Goal: Book appointment/travel/reservation

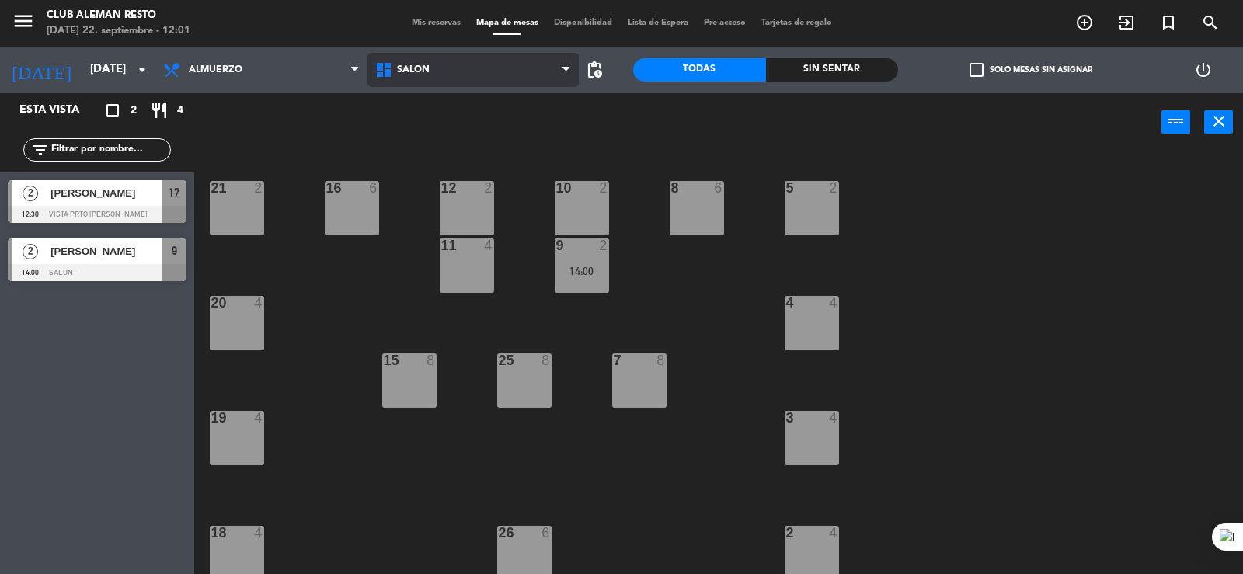
click at [466, 64] on span "SALON" at bounding box center [474, 70] width 212 height 34
click at [514, 69] on span "SALON" at bounding box center [474, 70] width 212 height 34
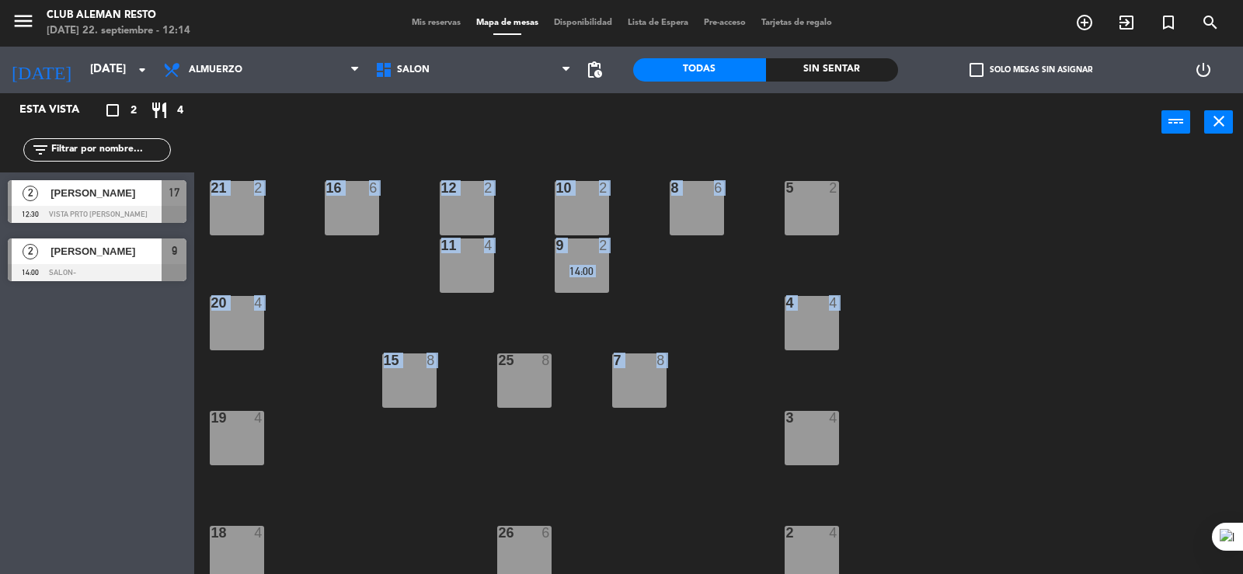
drag, startPoint x: 804, startPoint y: 253, endPoint x: 821, endPoint y: 246, distance: 18.1
click at [821, 246] on div "5 2 21 2 8 6 10 2 12 2 16 6 9 2 14:00 11 4 4 4 20 4 7 8 15 8 25 8 3 4 19 4 2 4 …" at bounding box center [725, 364] width 1037 height 423
drag, startPoint x: 1243, startPoint y: 351, endPoint x: 1243, endPoint y: 338, distance: 13.2
click at [1243, 338] on div at bounding box center [1243, 287] width 1 height 574
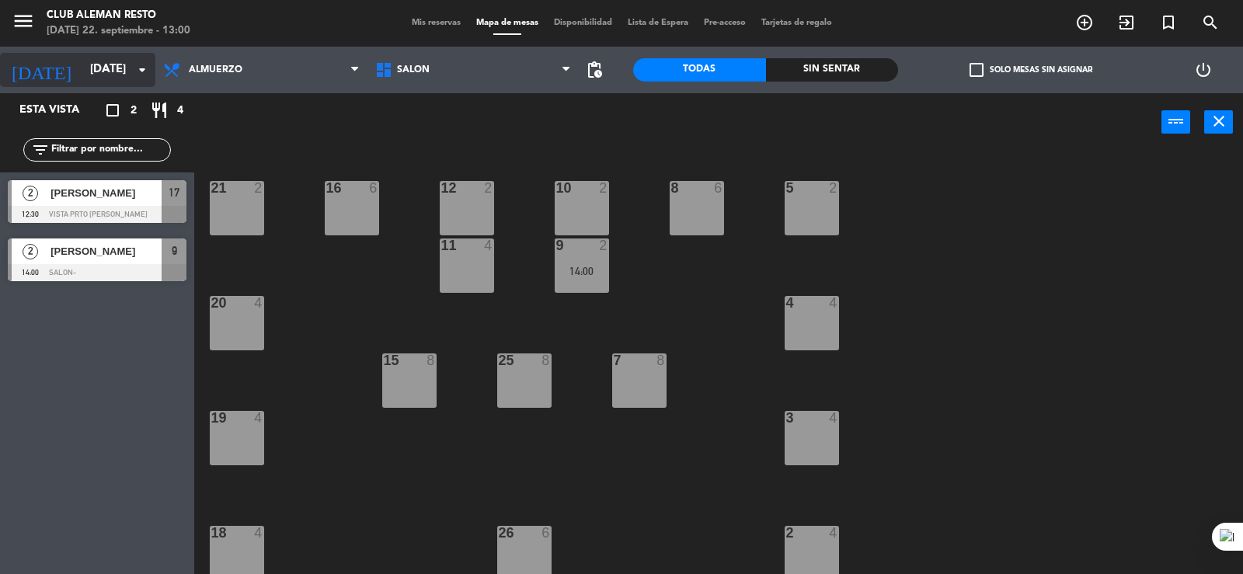
click at [107, 68] on input "[DATE]" at bounding box center [157, 70] width 150 height 30
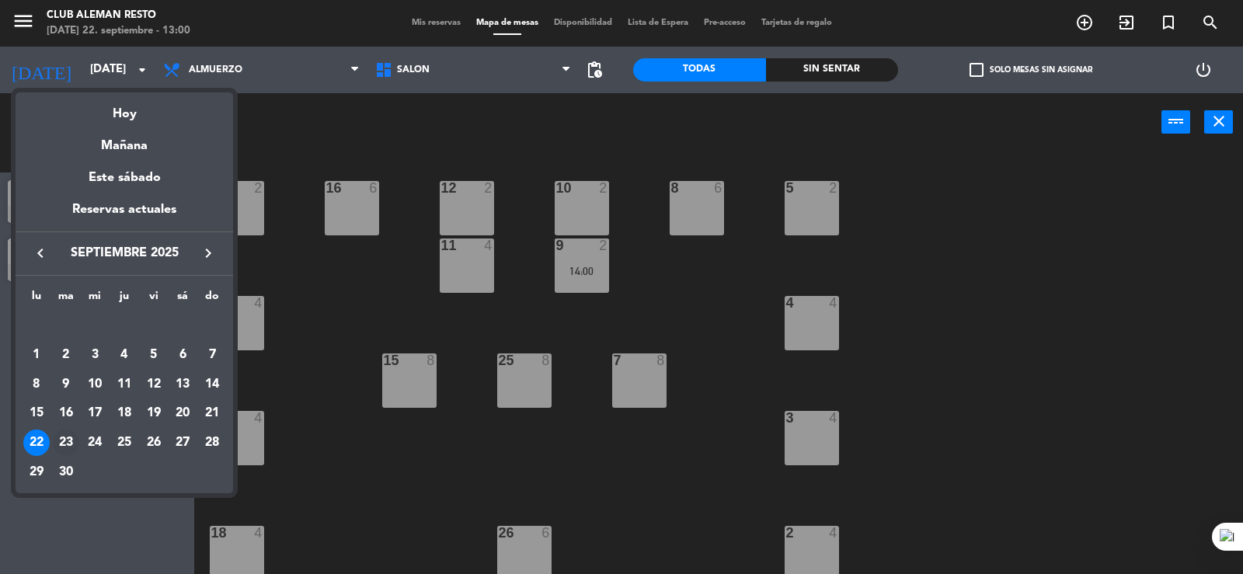
click at [71, 434] on div "23" at bounding box center [66, 443] width 26 height 26
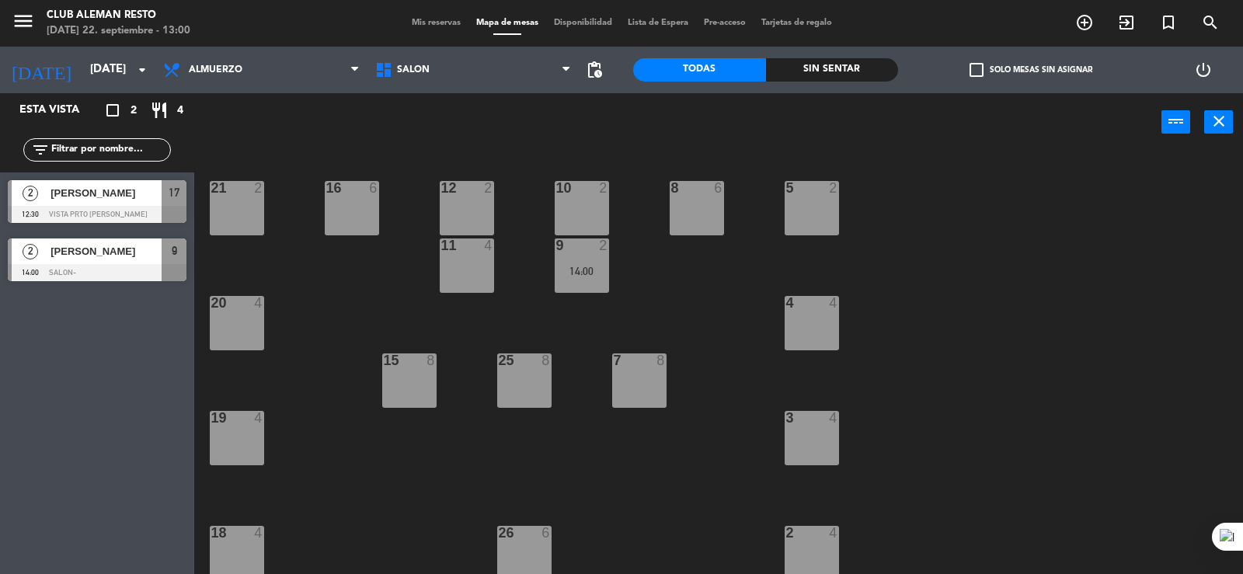
type input "[DATE]"
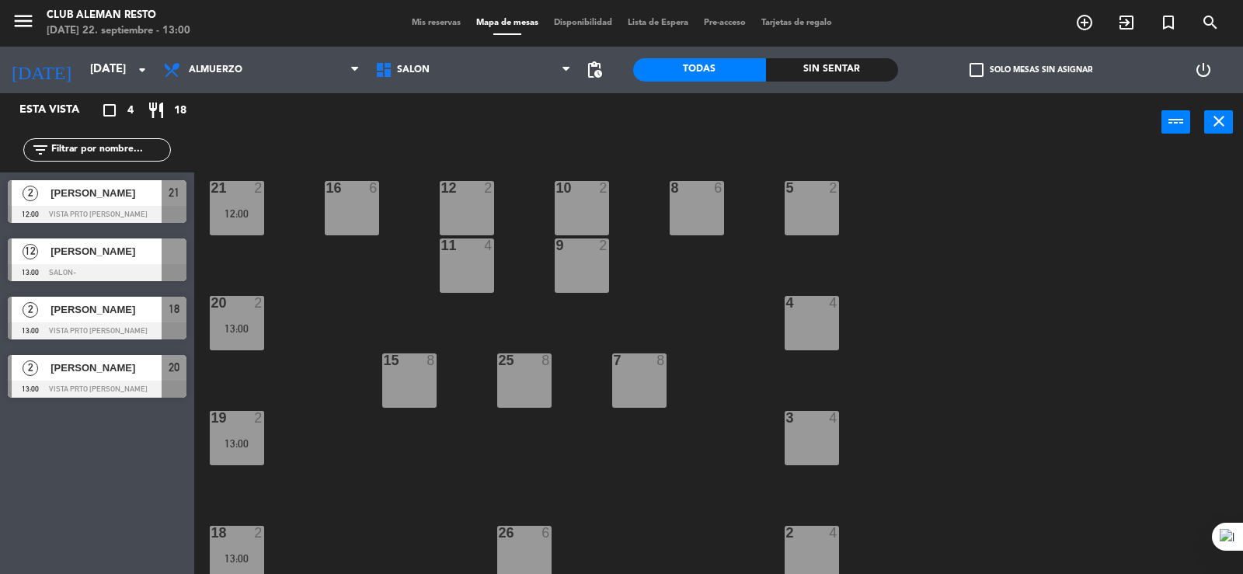
click at [665, 26] on span "Lista de Espera" at bounding box center [658, 23] width 76 height 9
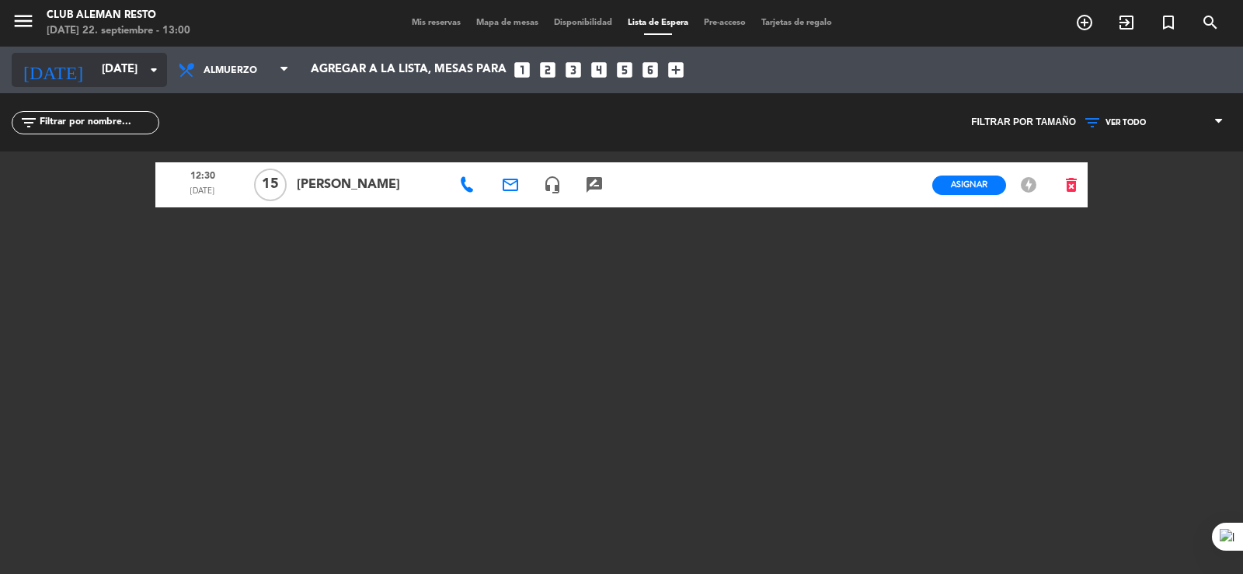
click at [145, 72] on icon "arrow_drop_down" at bounding box center [154, 70] width 19 height 19
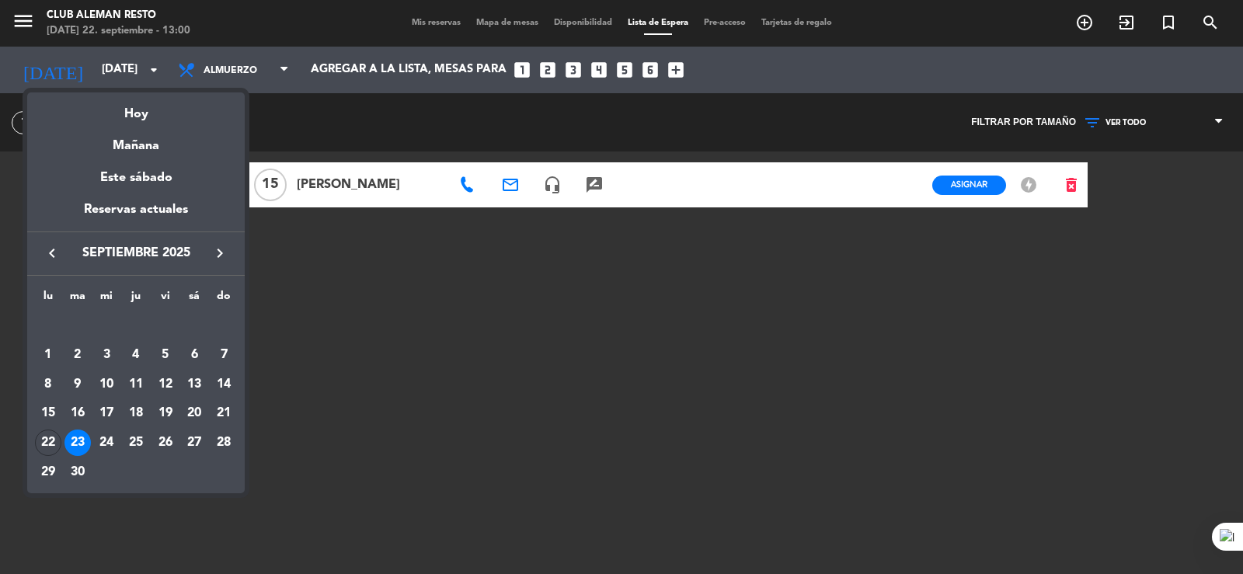
click at [335, 339] on div at bounding box center [621, 287] width 1243 height 574
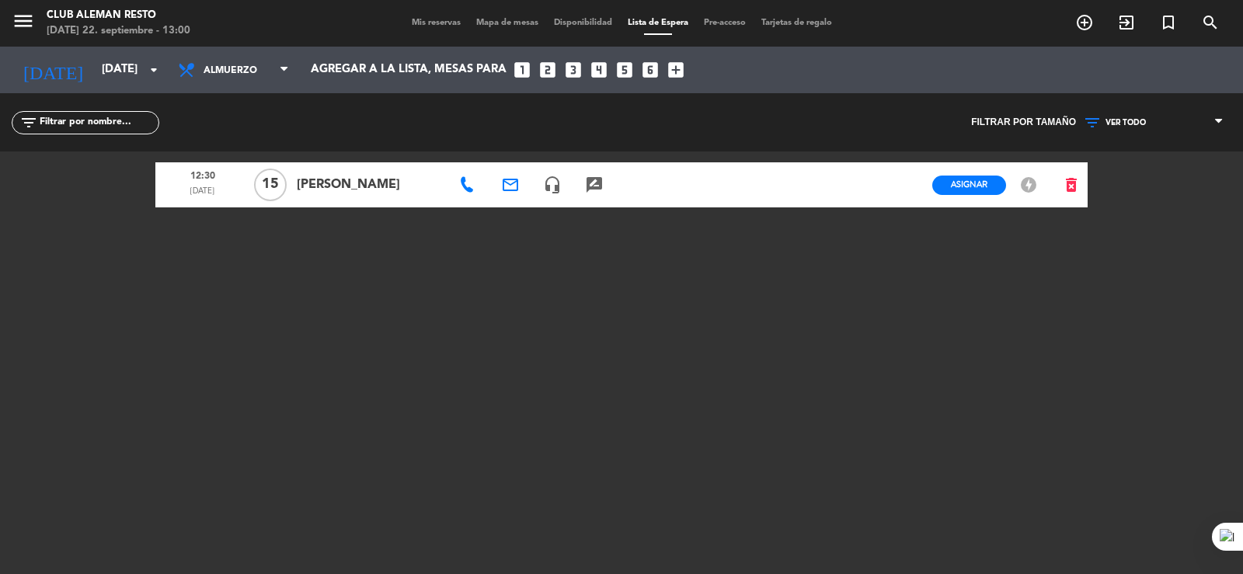
drag, startPoint x: 985, startPoint y: 350, endPoint x: 1031, endPoint y: 237, distance: 121.7
click at [985, 350] on div "12:30 [DATE] [PERSON_NAME] email headset_mic rate_review credit_card Asignar EN…" at bounding box center [621, 346] width 933 height 389
click at [1079, 19] on icon "add_circle_outline" at bounding box center [1085, 22] width 19 height 19
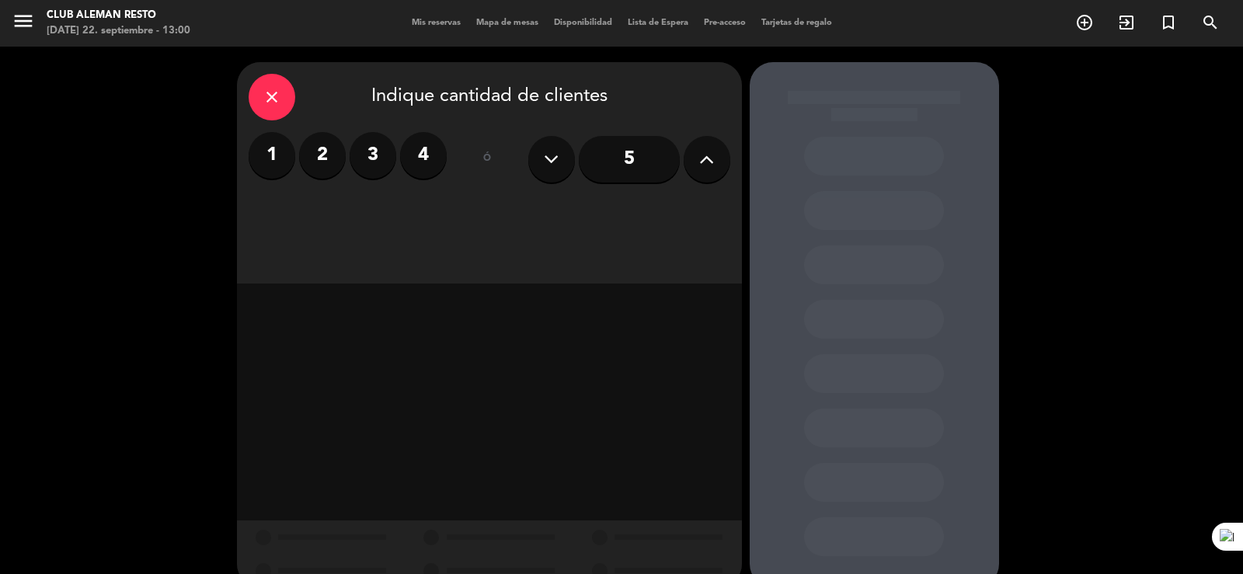
click at [709, 159] on icon at bounding box center [706, 159] width 15 height 23
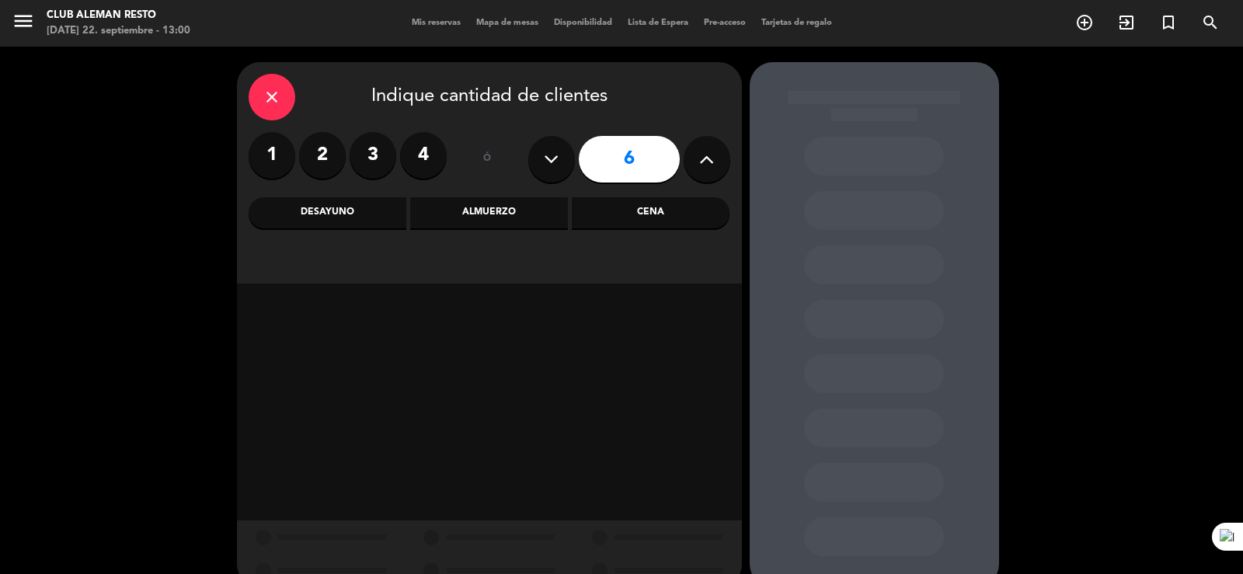
click at [709, 159] on icon at bounding box center [706, 159] width 15 height 23
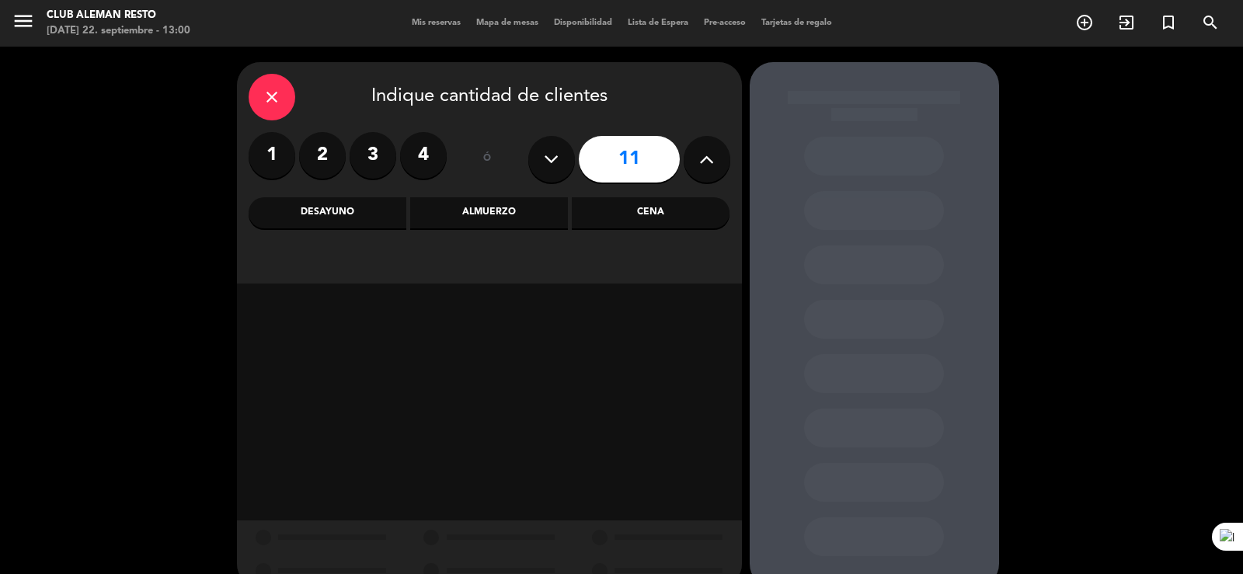
click at [709, 159] on icon at bounding box center [706, 159] width 15 height 23
type input "15"
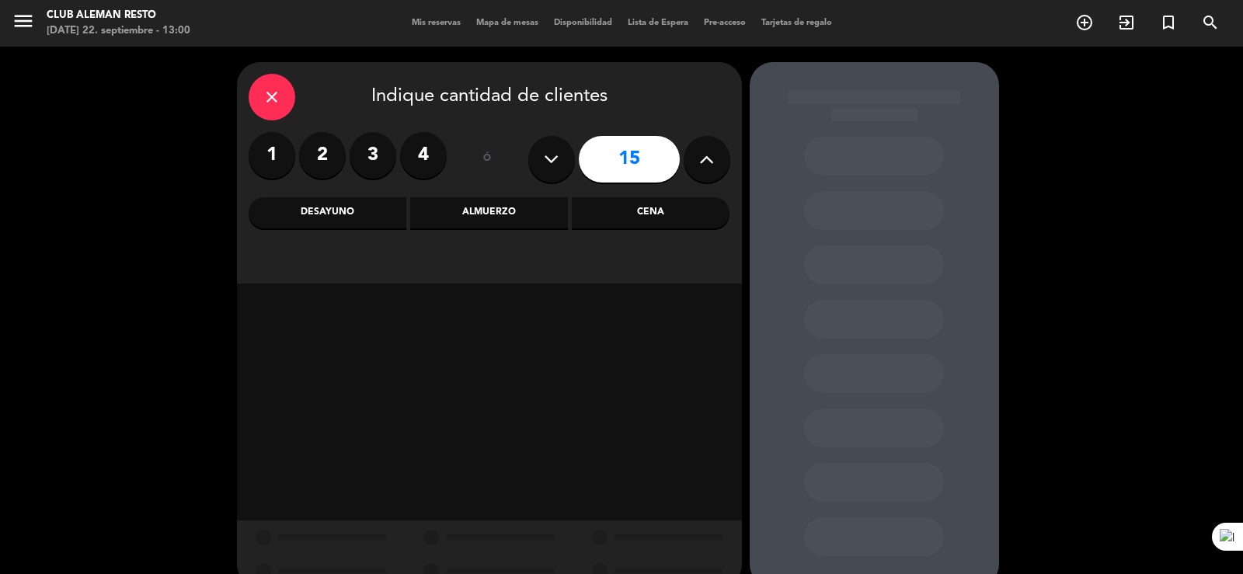
click at [509, 210] on div "Almuerzo" at bounding box center [489, 212] width 158 height 31
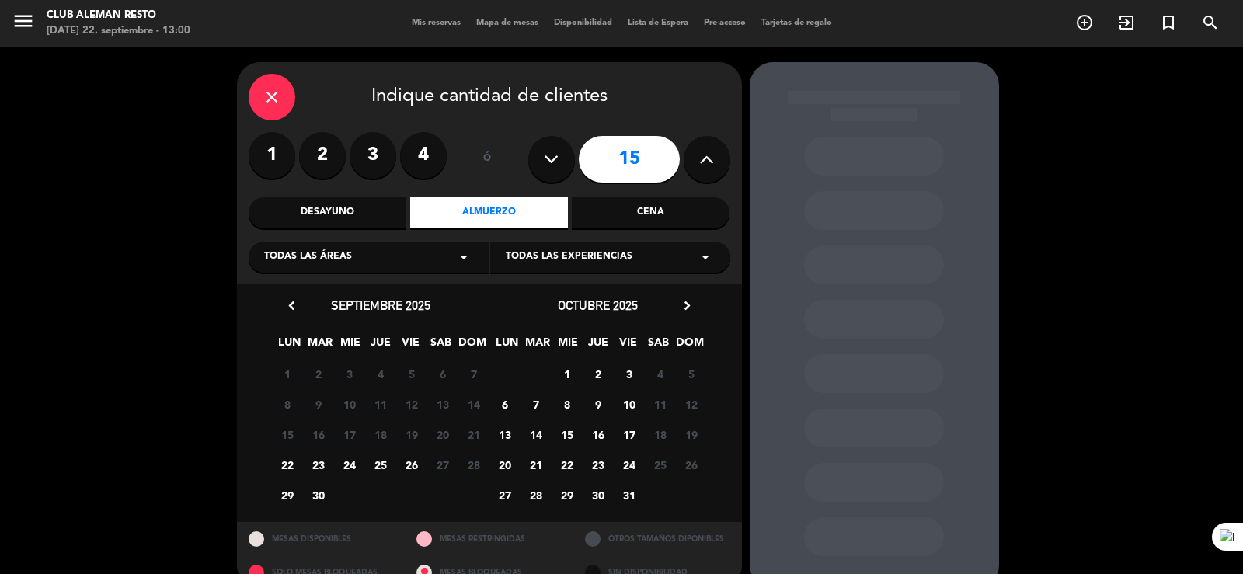
click at [319, 465] on span "23" at bounding box center [318, 465] width 26 height 26
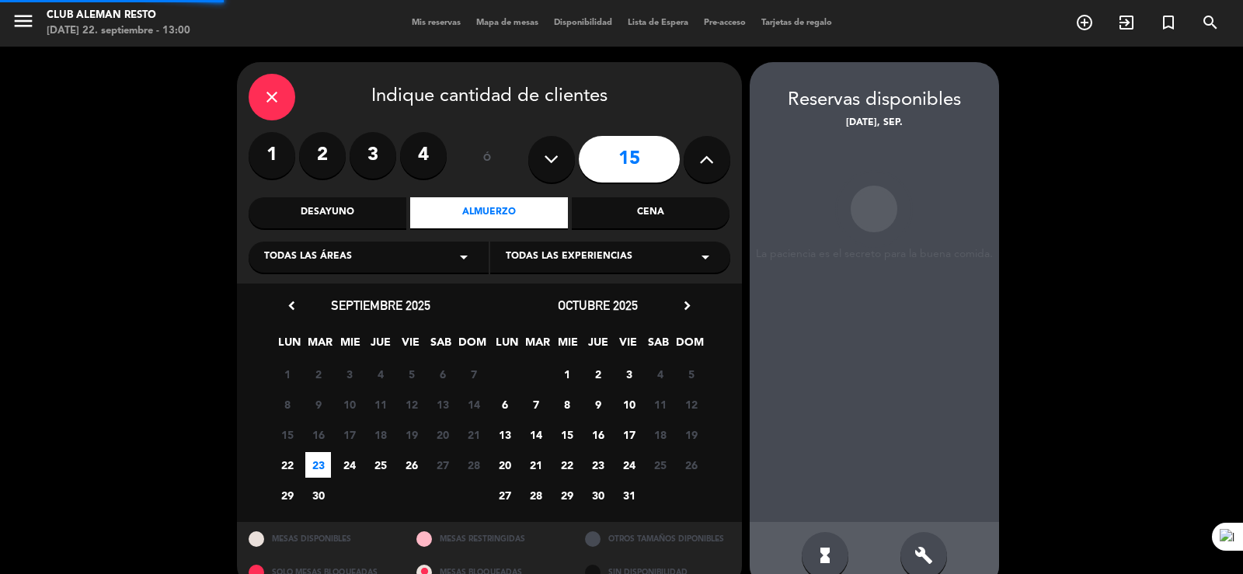
scroll to position [30, 0]
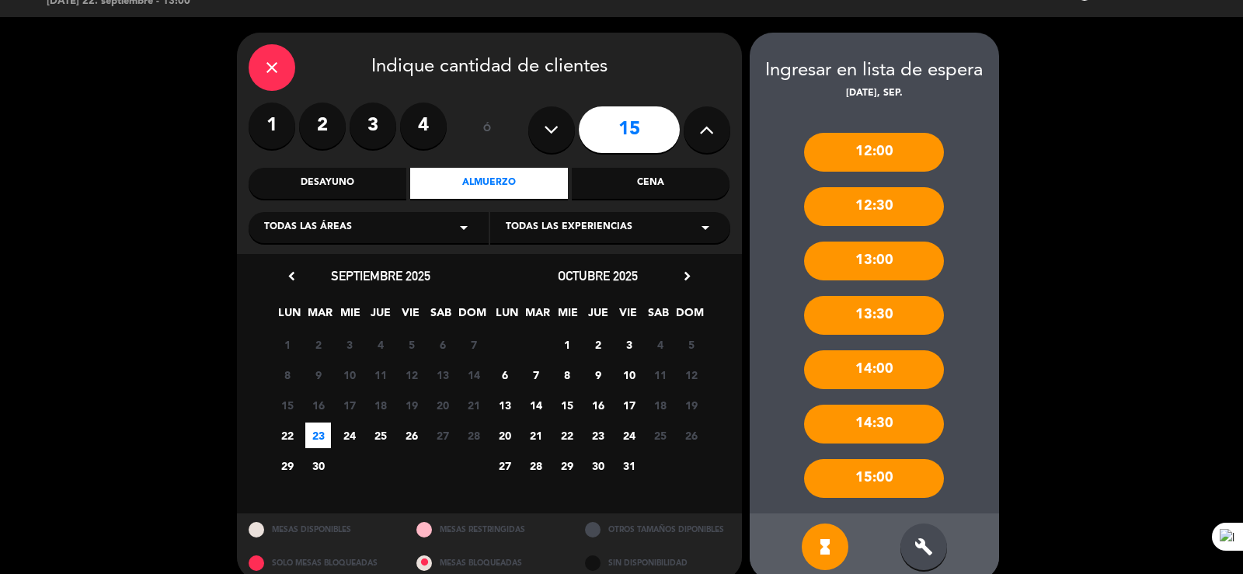
click at [895, 204] on div "12:30" at bounding box center [874, 206] width 140 height 39
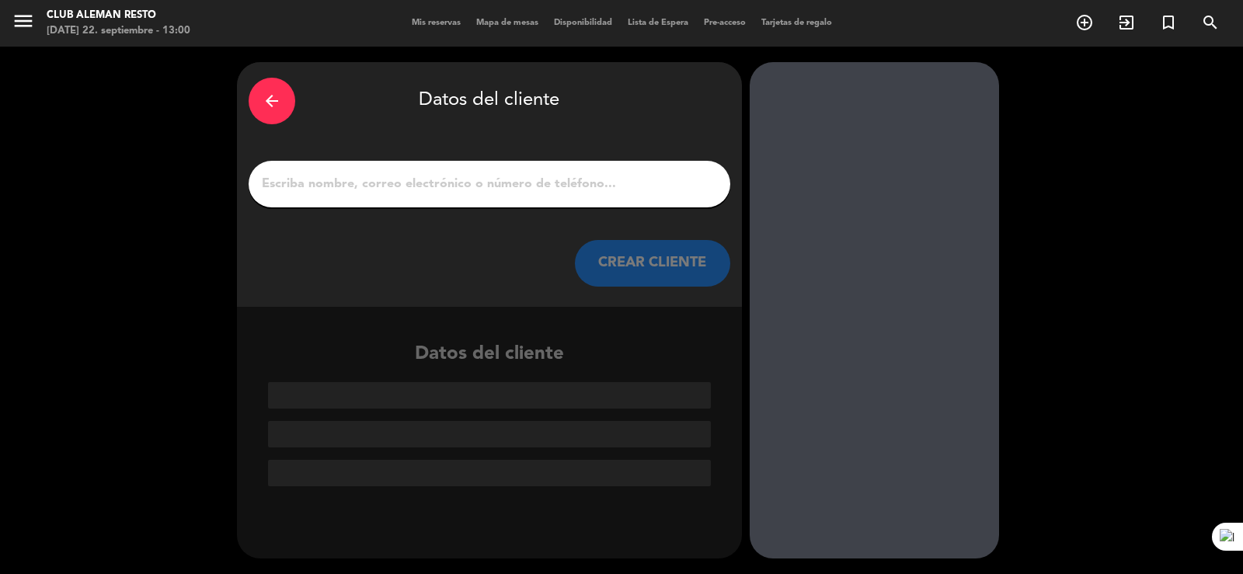
scroll to position [0, 0]
click at [253, 104] on div "arrow_back" at bounding box center [272, 101] width 47 height 47
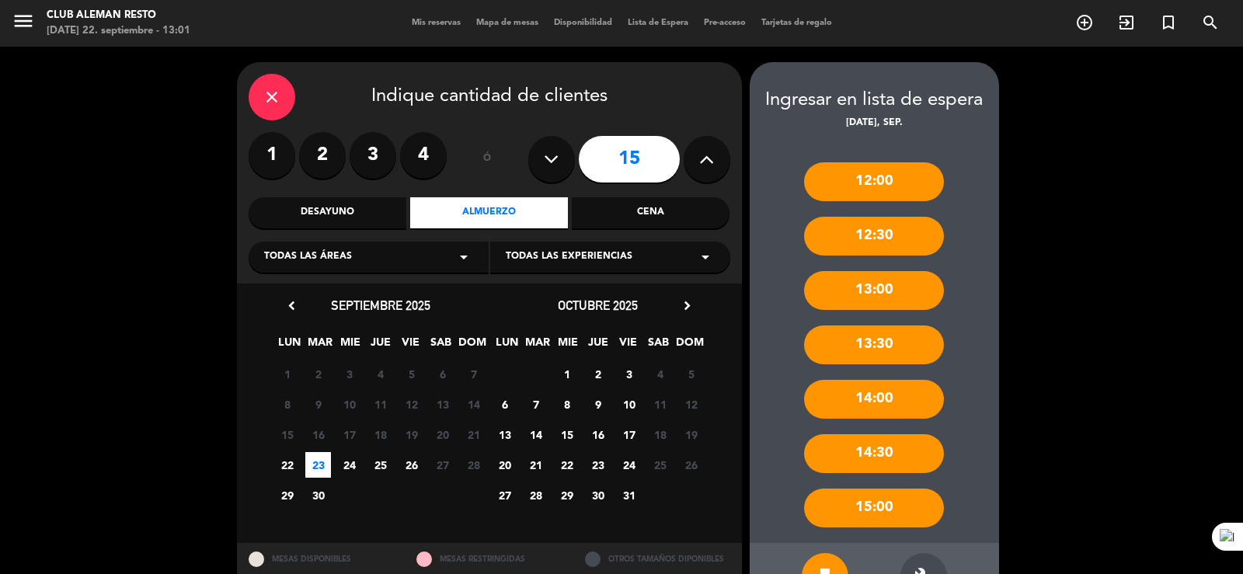
scroll to position [51, 0]
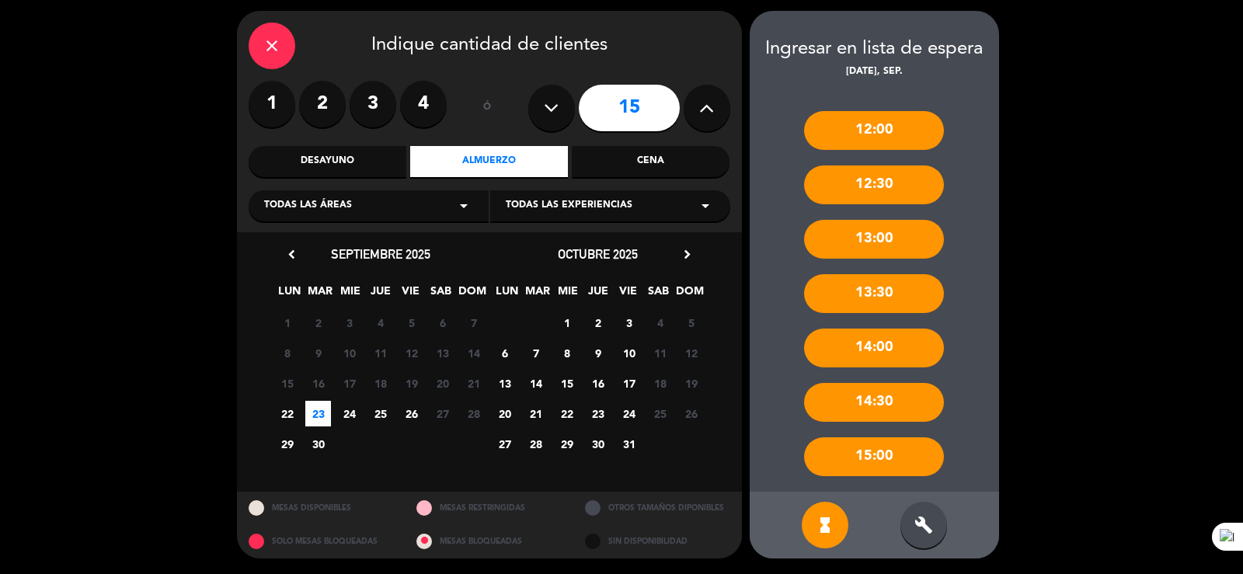
click at [924, 532] on icon "build" at bounding box center [924, 525] width 19 height 19
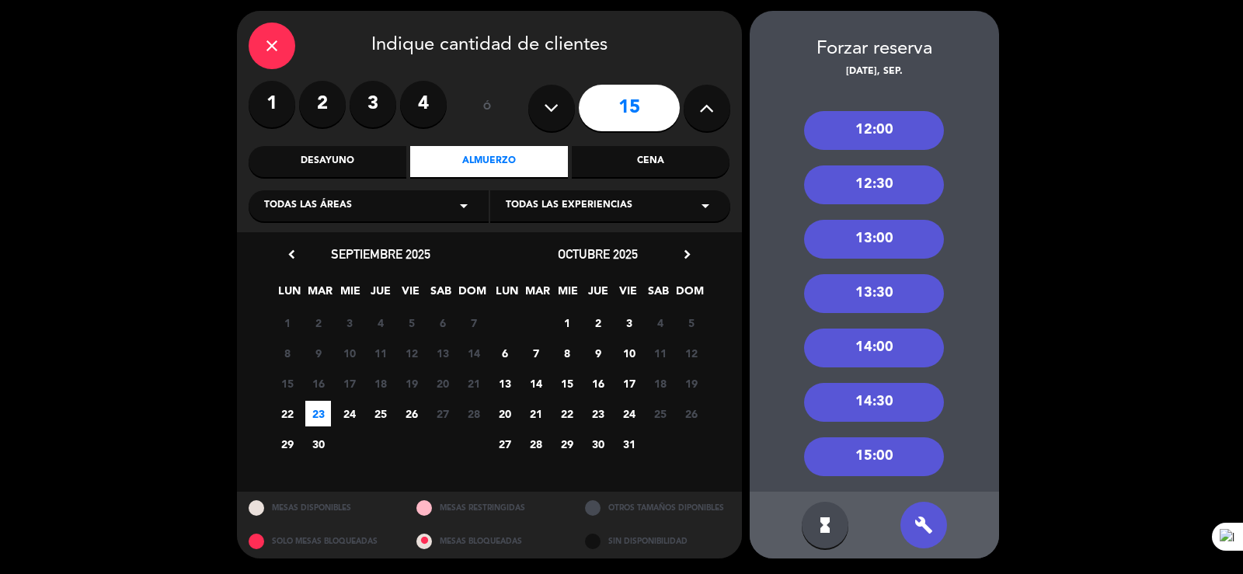
click at [870, 175] on div "12:30" at bounding box center [874, 185] width 140 height 39
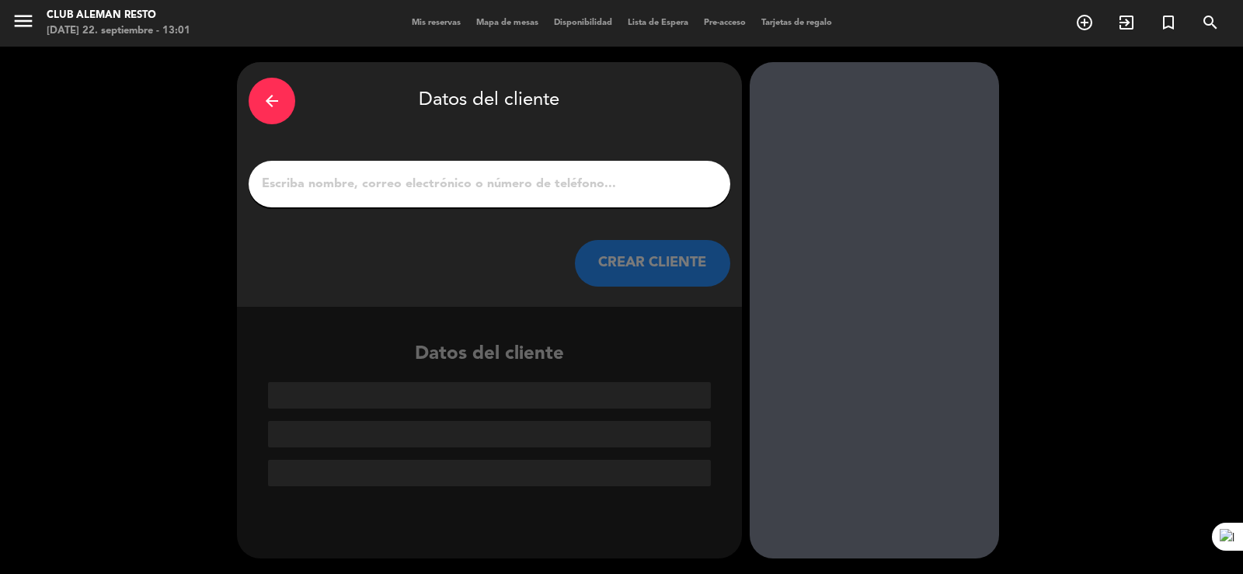
click at [500, 175] on input "1" at bounding box center [489, 184] width 458 height 22
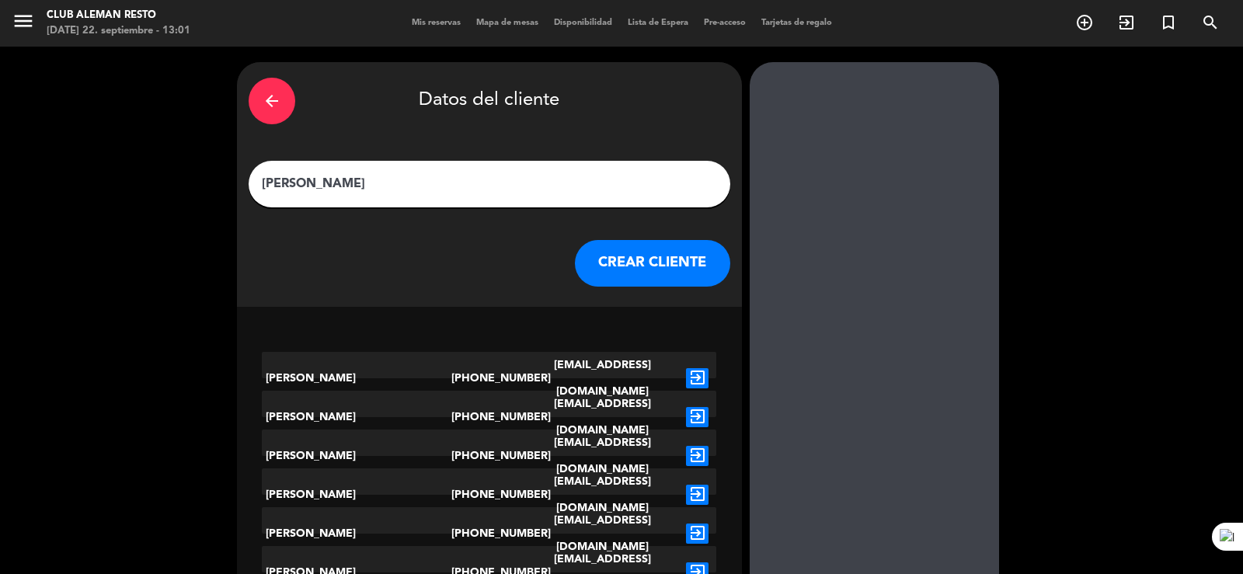
type input "[PERSON_NAME]"
click at [656, 272] on button "CREAR CLIENTE" at bounding box center [652, 263] width 155 height 47
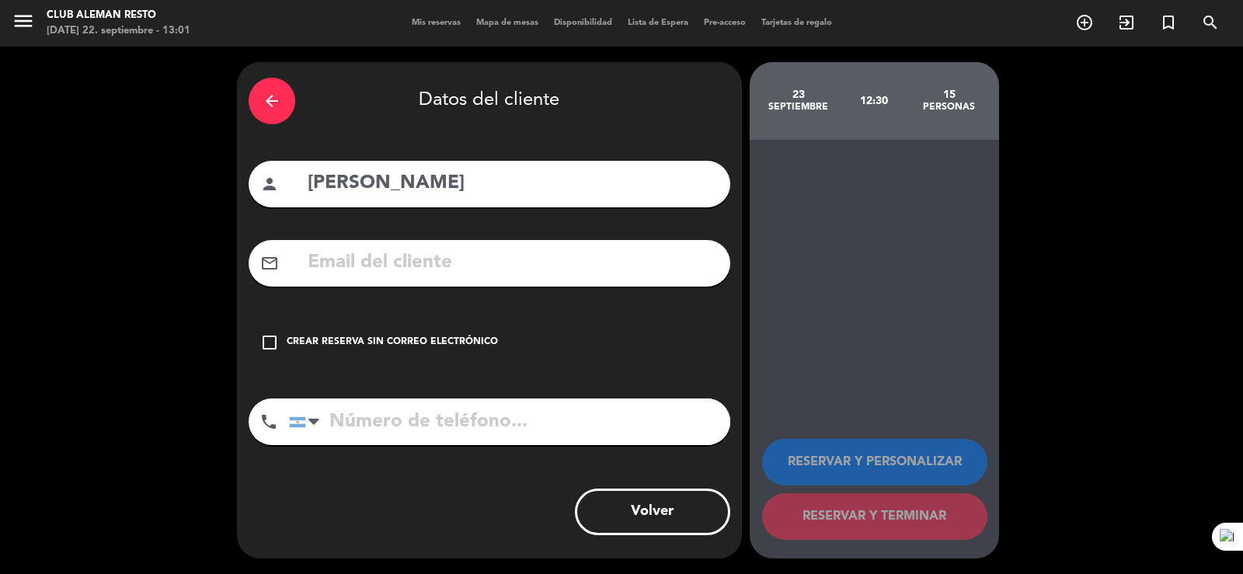
click at [263, 340] on icon "check_box_outline_blank" at bounding box center [269, 342] width 19 height 19
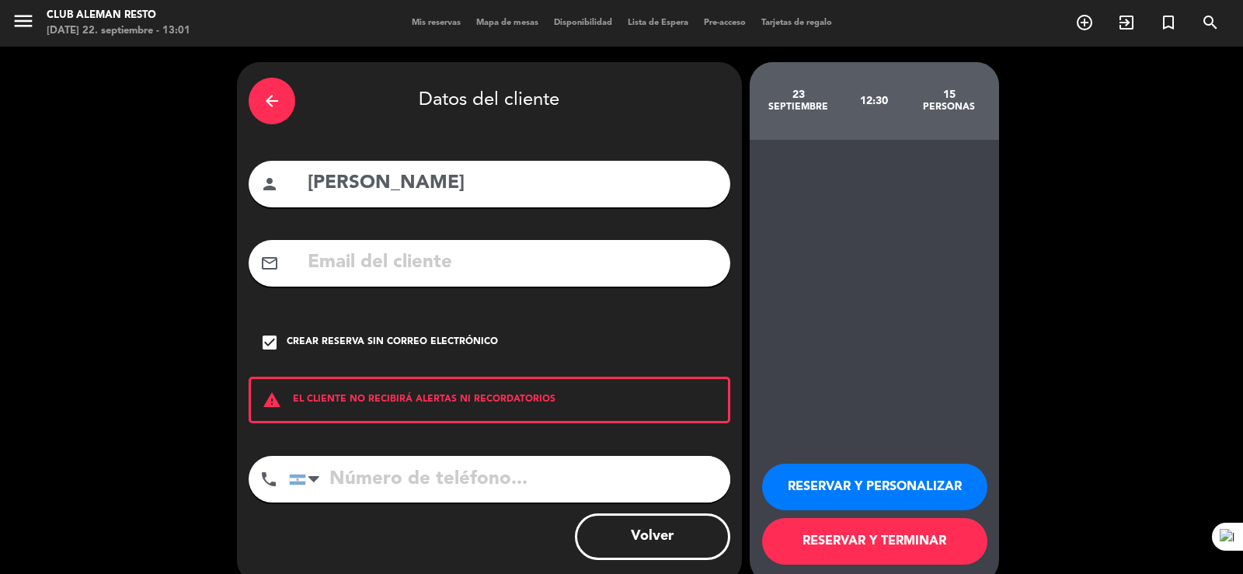
click at [417, 492] on input "tel" at bounding box center [509, 479] width 441 height 47
type input "1160083065"
click at [864, 477] on button "RESERVAR Y PERSONALIZAR" at bounding box center [874, 487] width 225 height 47
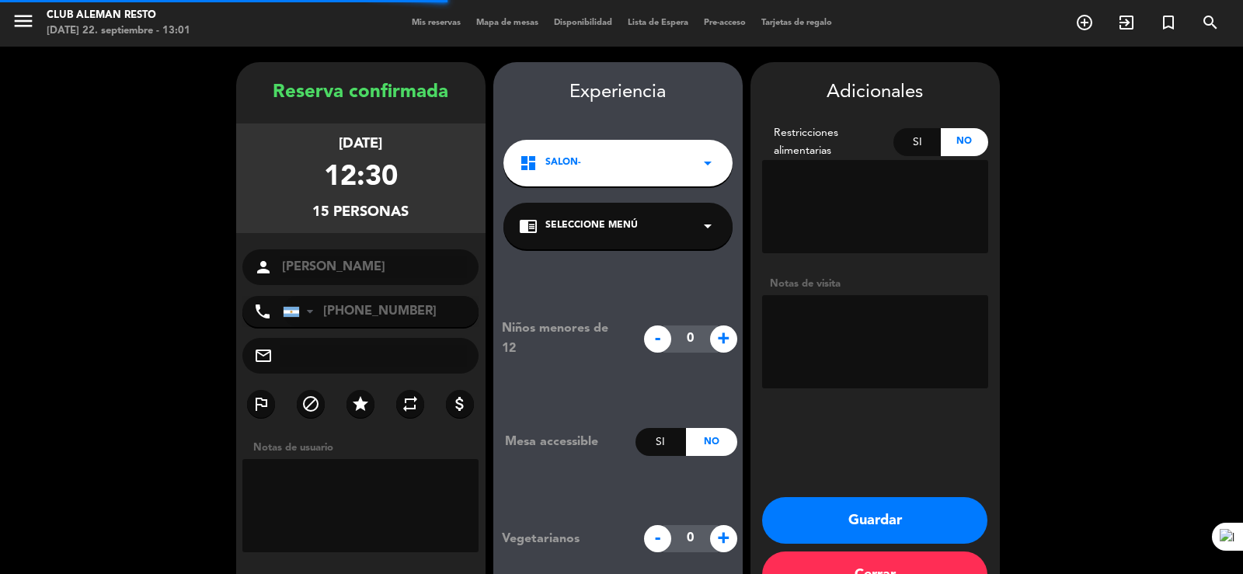
scroll to position [47, 0]
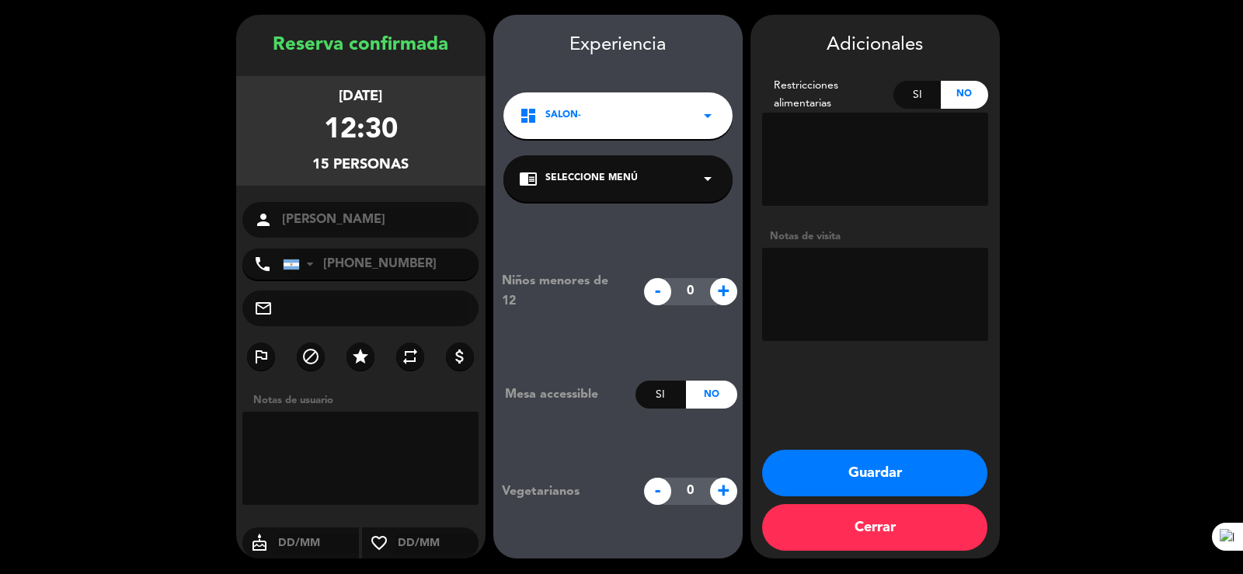
click at [873, 480] on button "Guardar" at bounding box center [874, 473] width 225 height 47
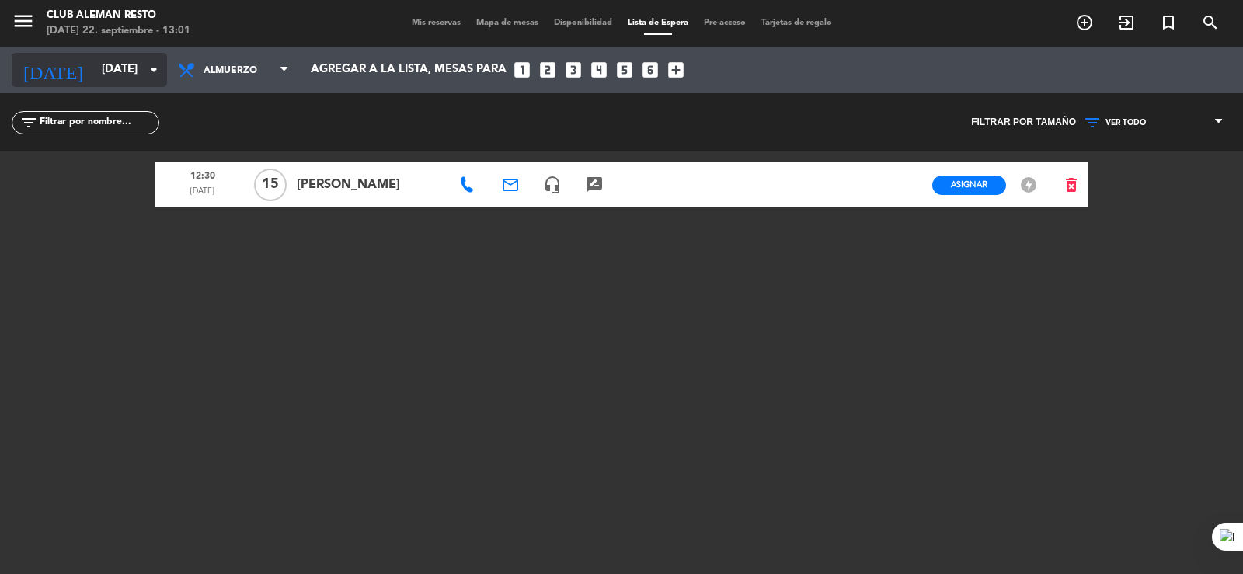
click at [94, 68] on input "[DATE]" at bounding box center [169, 70] width 150 height 30
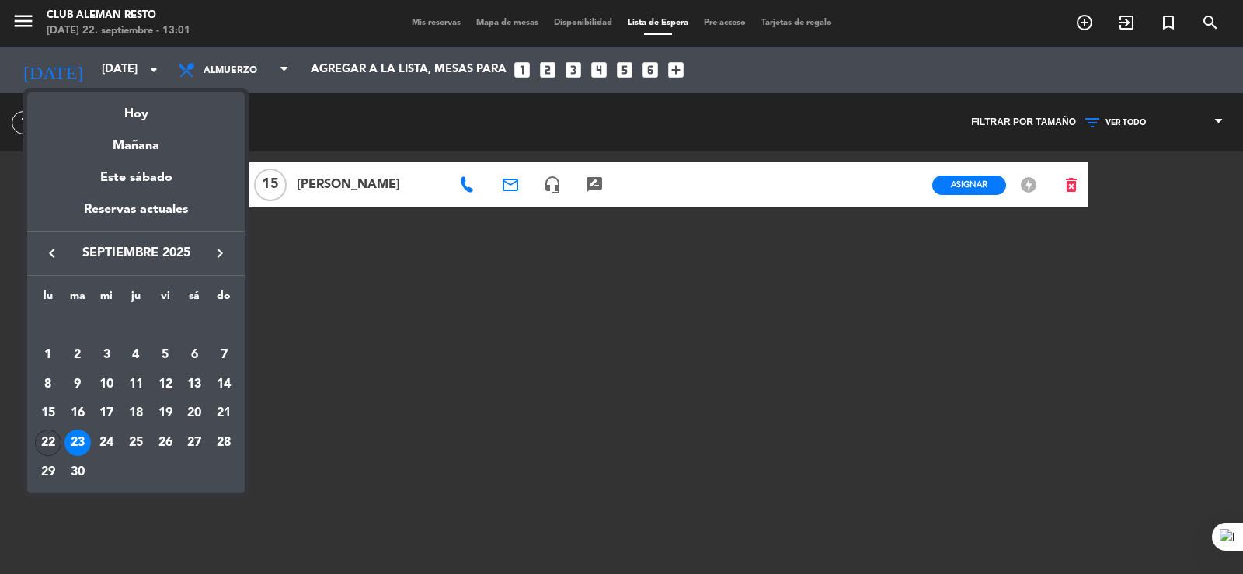
click at [52, 436] on div "22" at bounding box center [48, 443] width 26 height 26
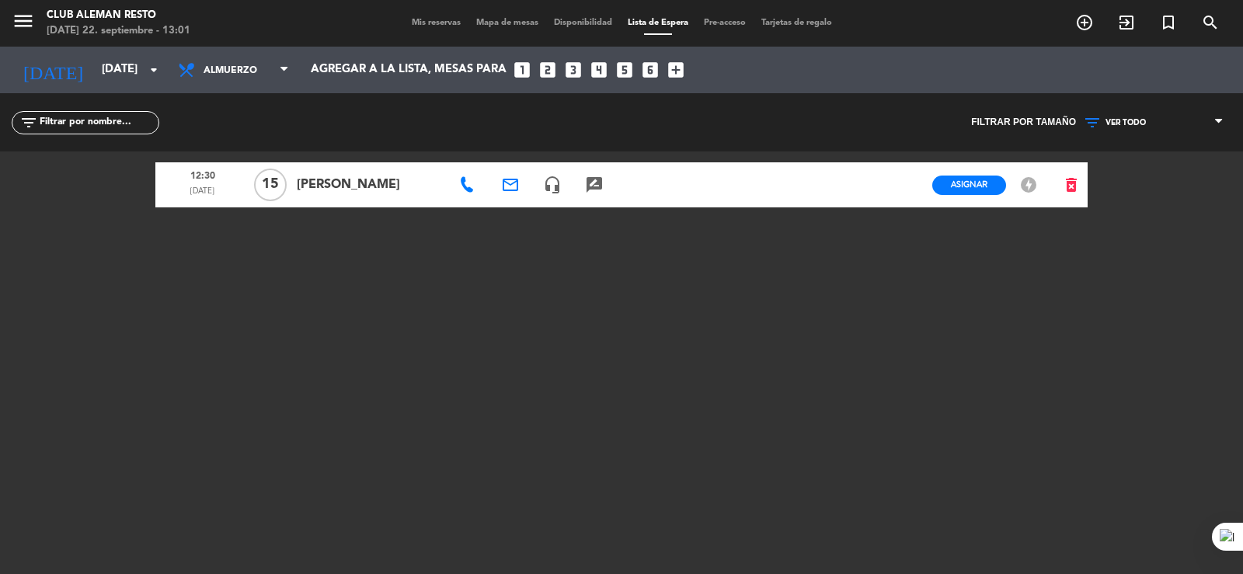
type input "[DATE]"
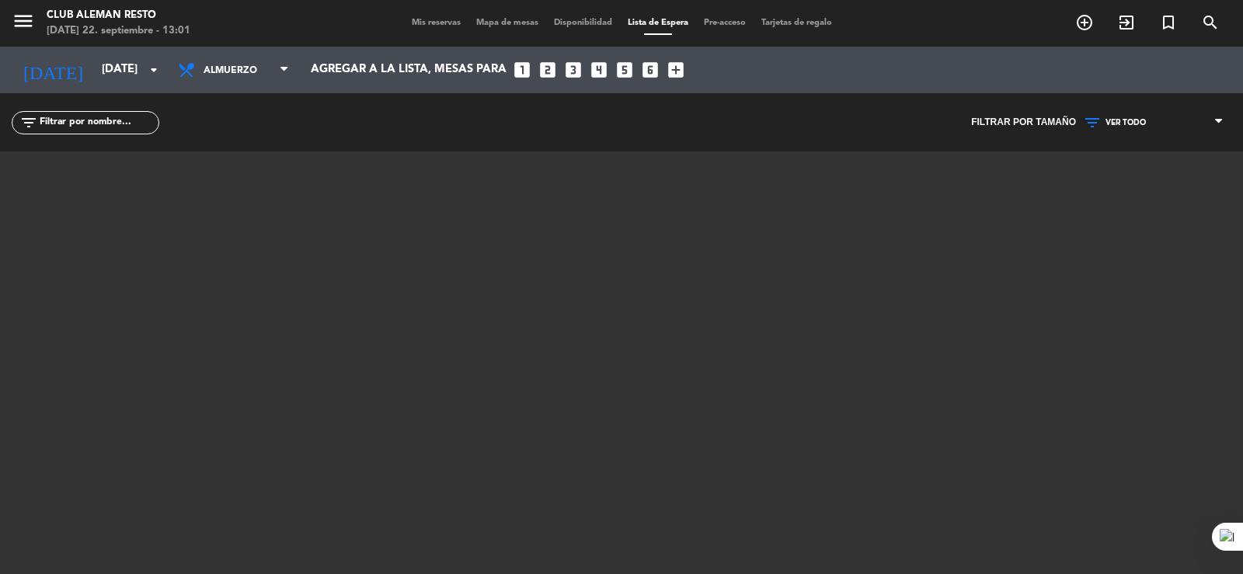
click at [439, 25] on span "Mis reservas" at bounding box center [436, 23] width 65 height 9
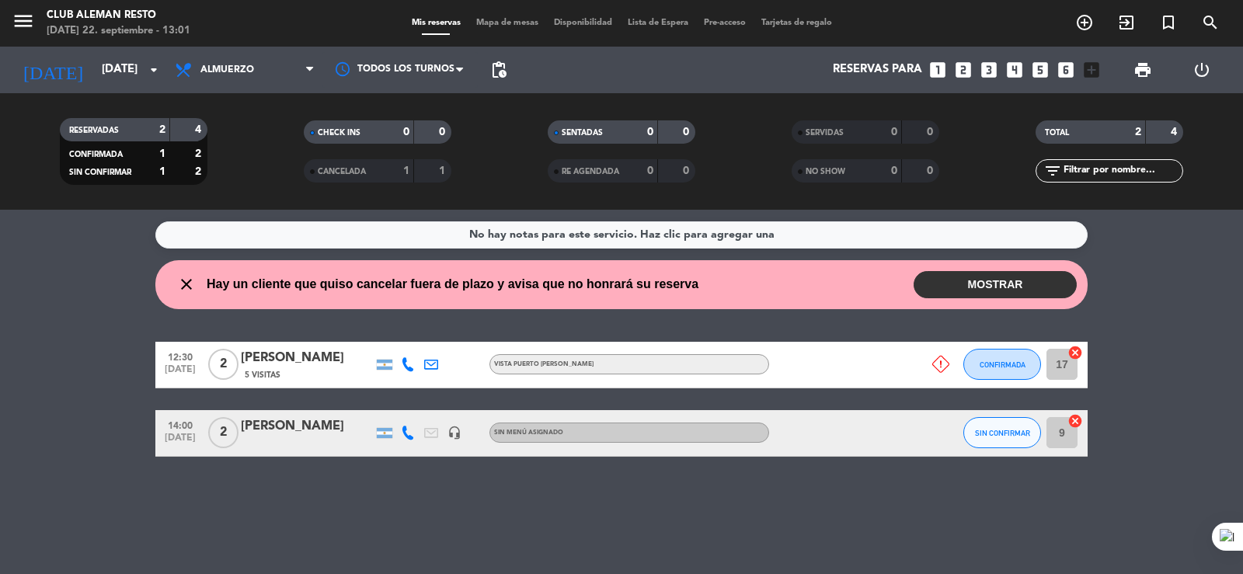
click at [489, 19] on span "Mapa de mesas" at bounding box center [508, 23] width 78 height 9
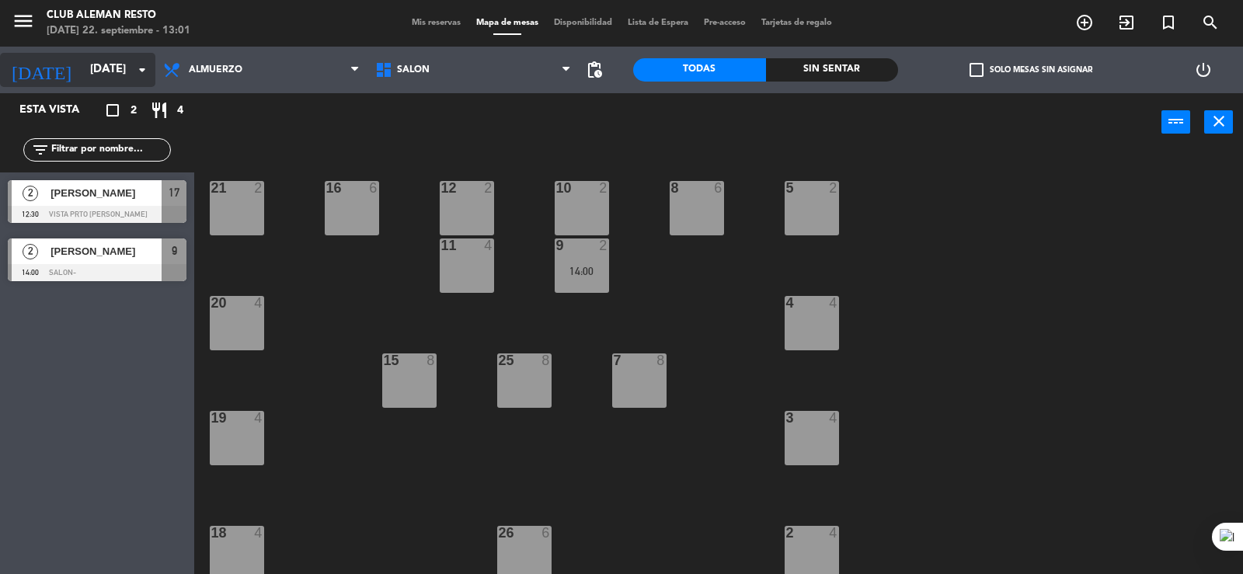
click at [136, 63] on icon "arrow_drop_down" at bounding box center [142, 70] width 19 height 19
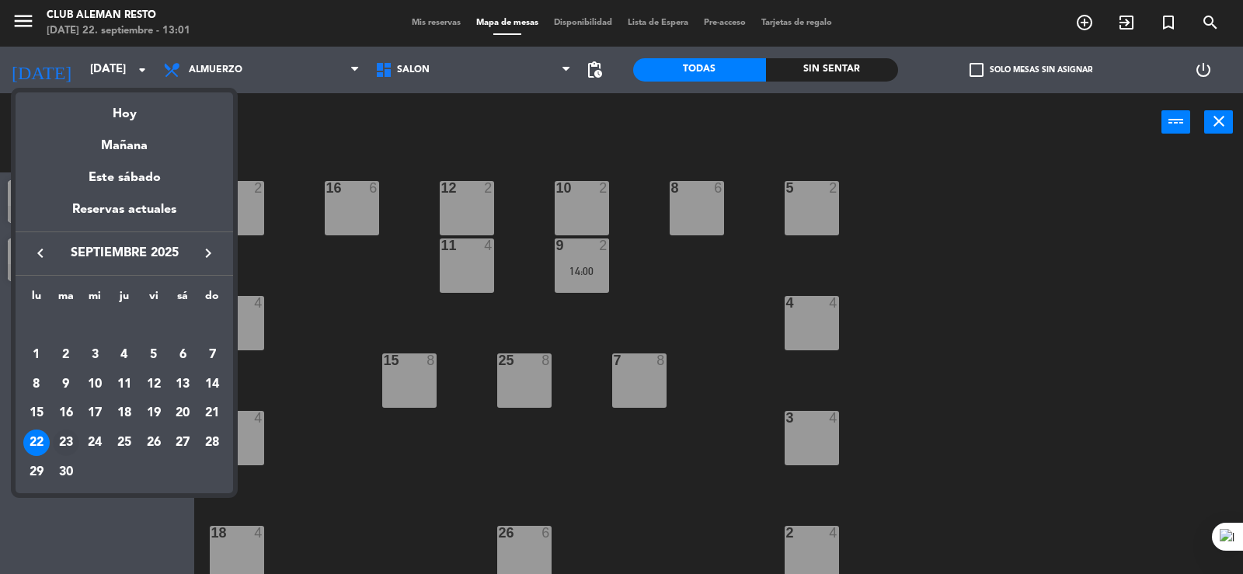
click at [57, 443] on div "23" at bounding box center [66, 443] width 26 height 26
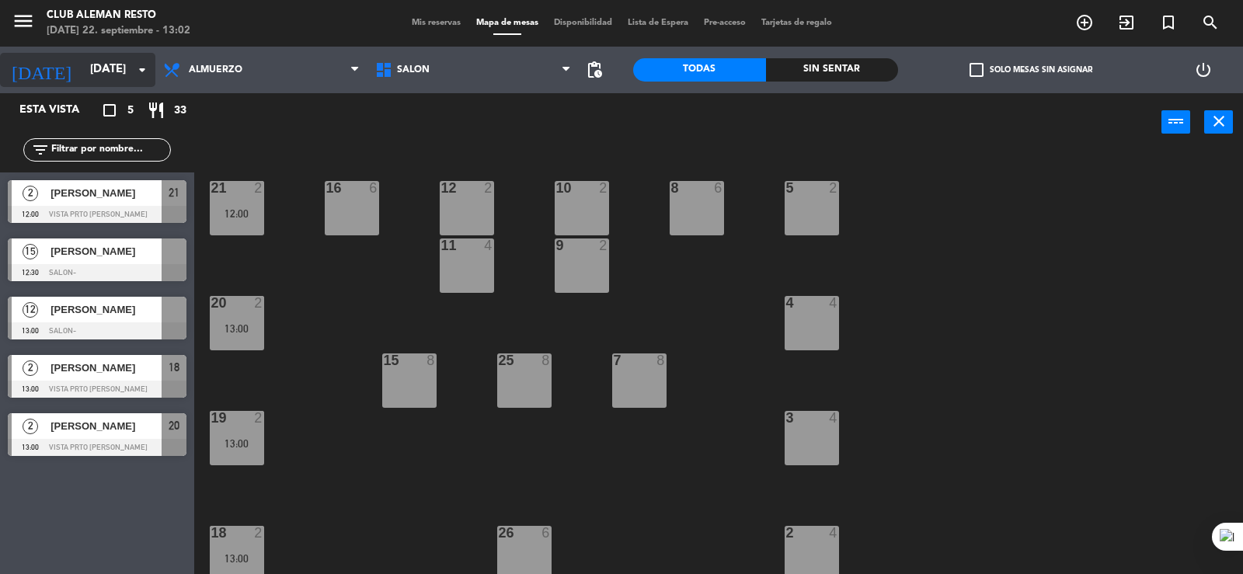
click at [118, 76] on input "[DATE]" at bounding box center [157, 70] width 150 height 30
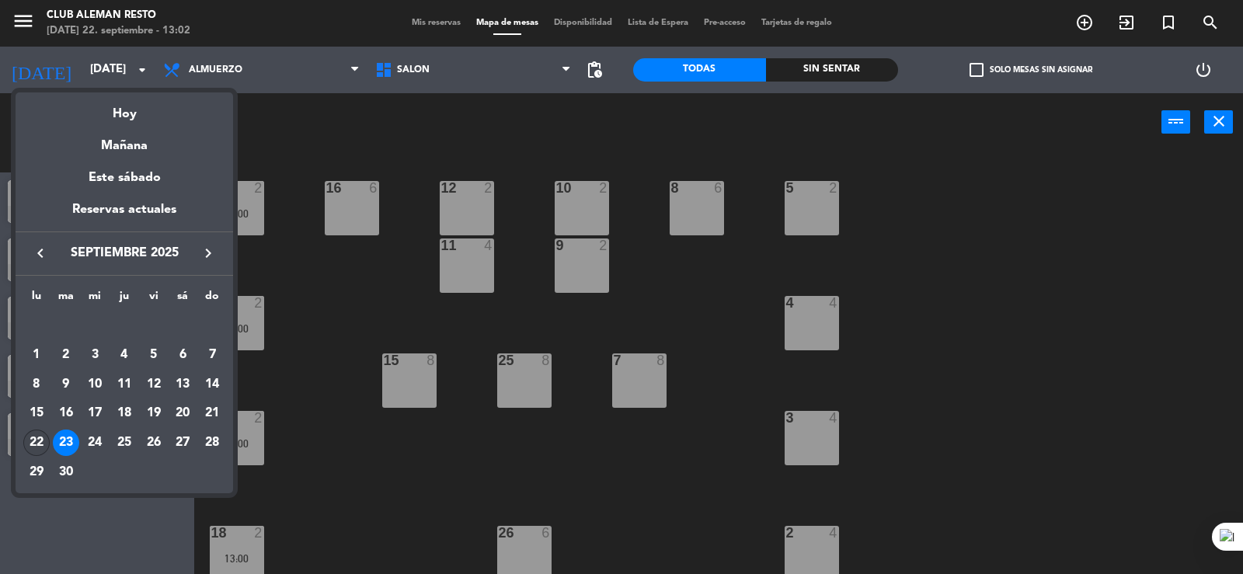
click at [37, 437] on div "22" at bounding box center [36, 443] width 26 height 26
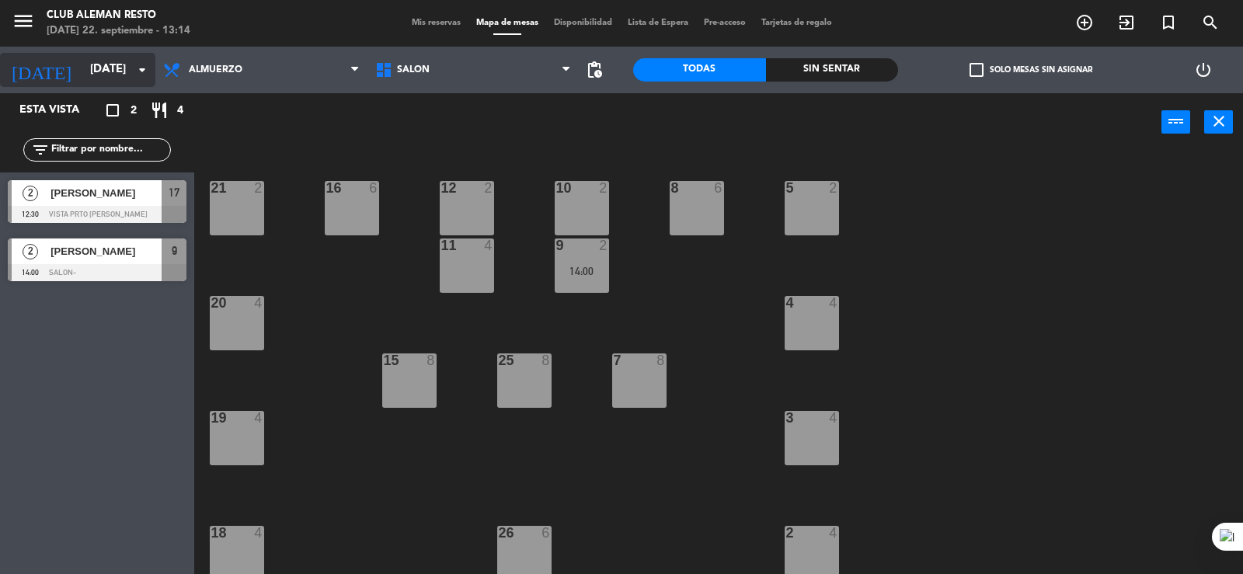
click at [95, 68] on input "[DATE]" at bounding box center [157, 70] width 150 height 30
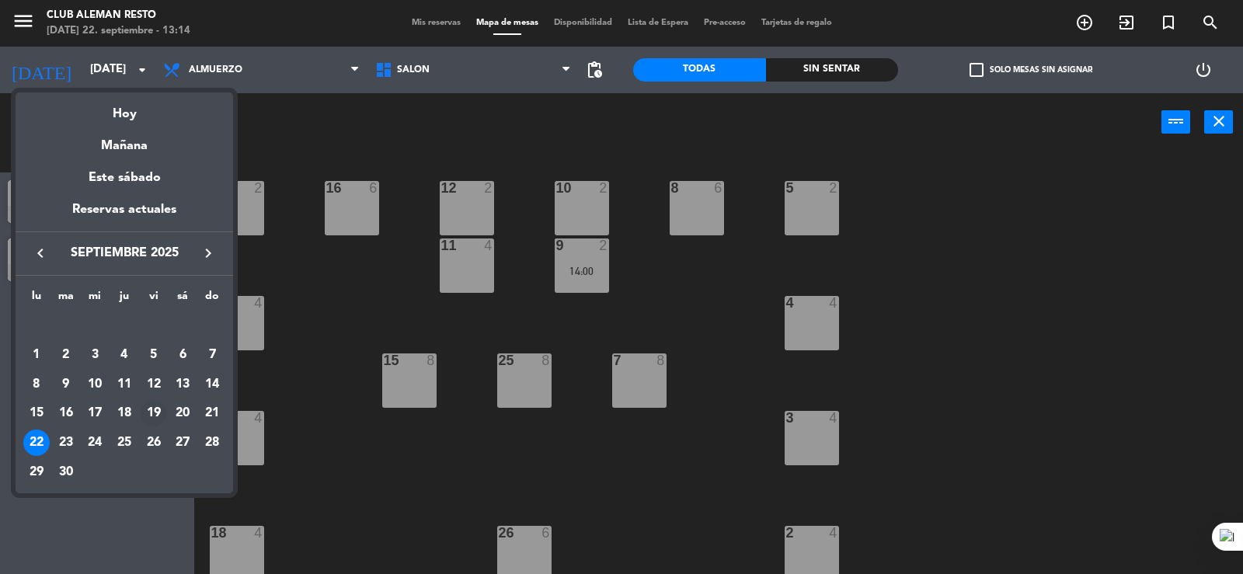
click at [152, 407] on div "19" at bounding box center [154, 413] width 26 height 26
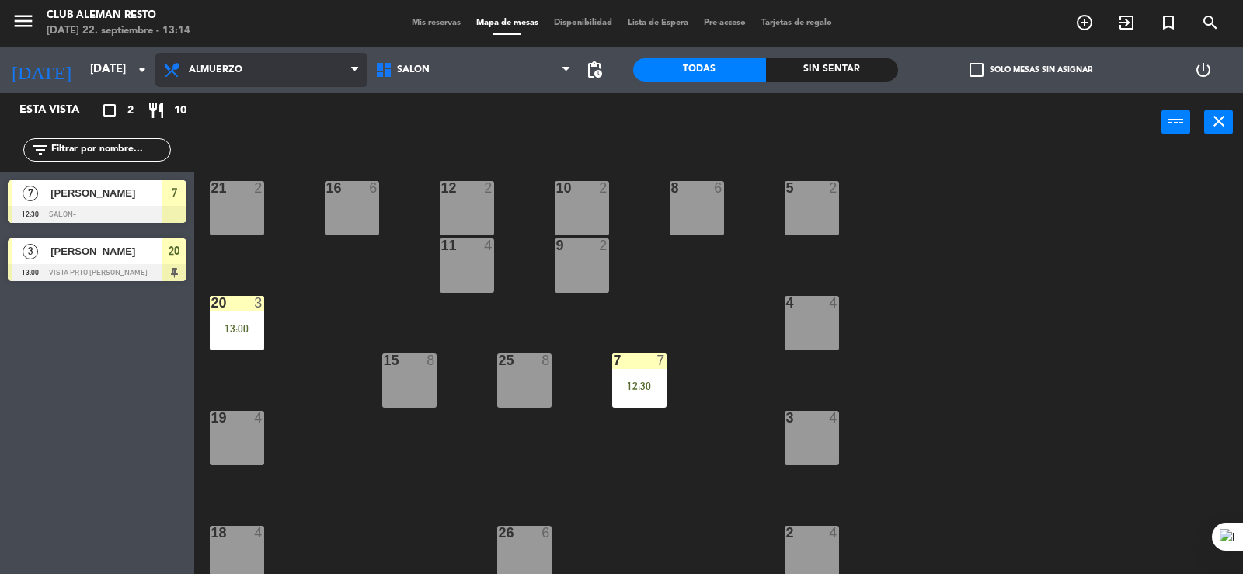
click at [247, 78] on span "Almuerzo" at bounding box center [261, 70] width 212 height 34
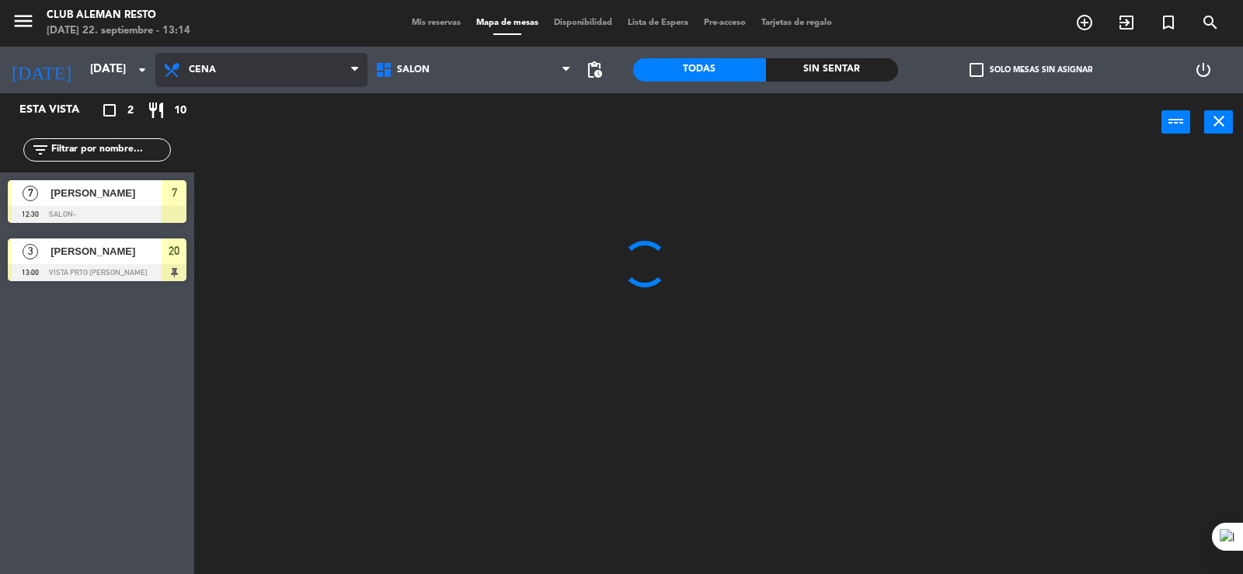
click at [195, 167] on ng-component "menu Club aleman resto [DATE] 22. septiembre - 13:14 Mis reservas Mapa de mesas…" at bounding box center [621, 288] width 1243 height 576
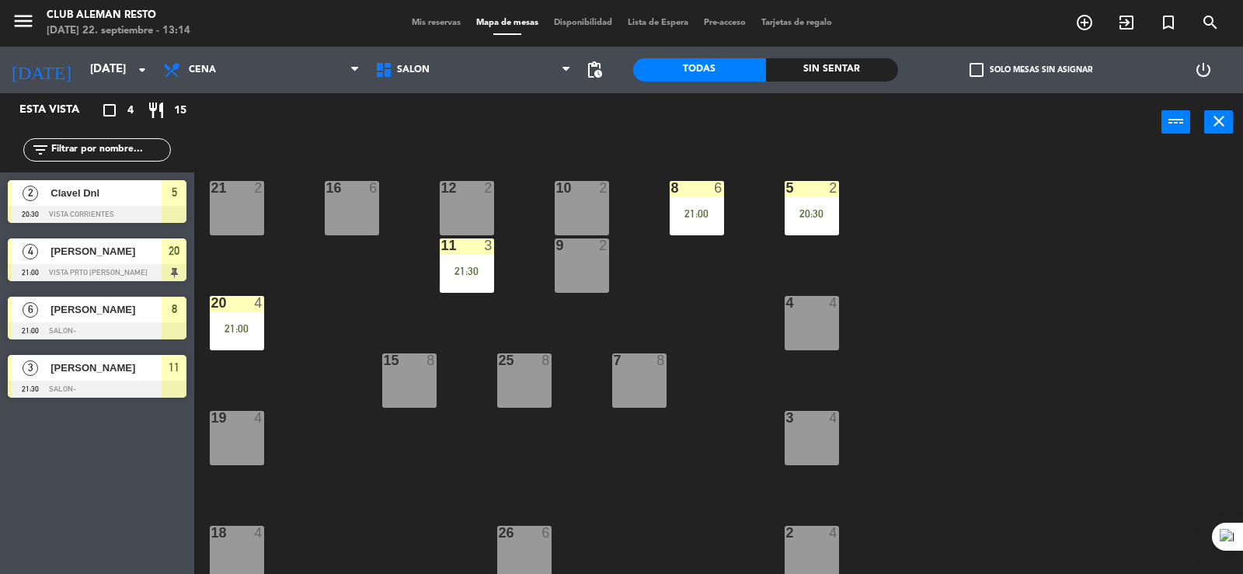
click at [102, 200] on span "Clavel Dnl" at bounding box center [106, 193] width 111 height 16
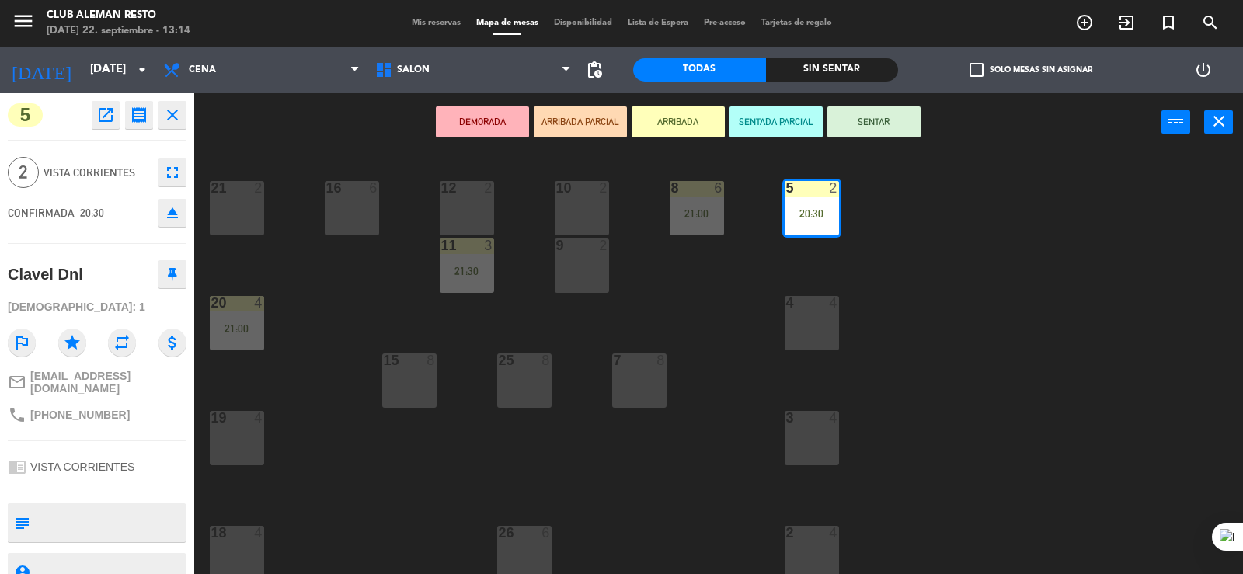
click at [170, 118] on icon "close" at bounding box center [172, 115] width 19 height 19
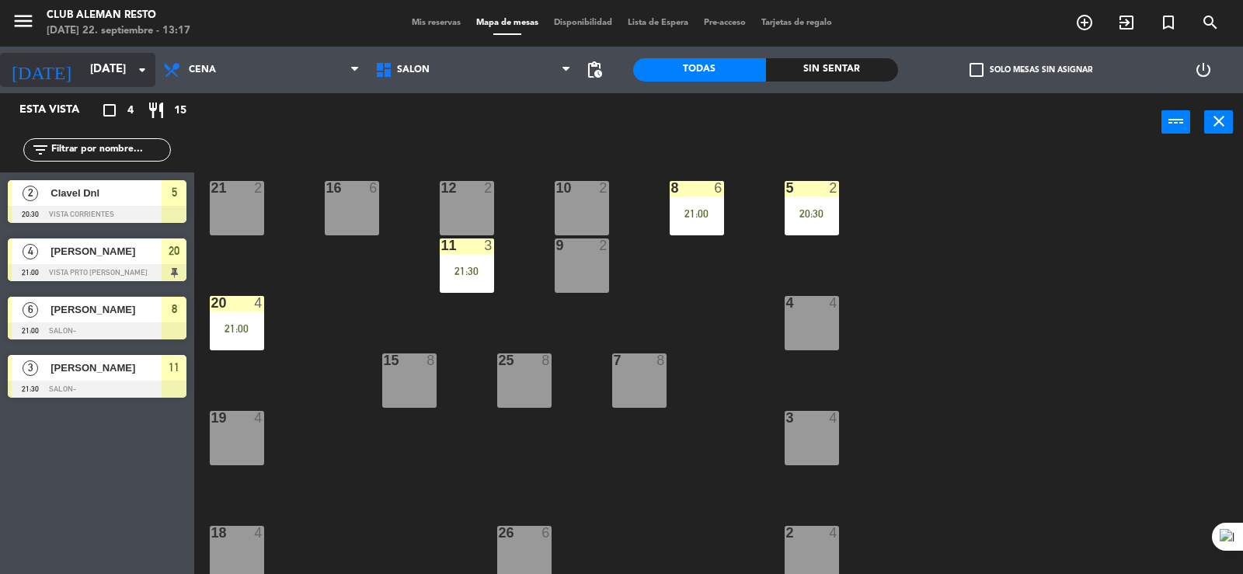
click at [107, 55] on div "[DATE] [DATE] arrow_drop_down" at bounding box center [77, 70] width 155 height 34
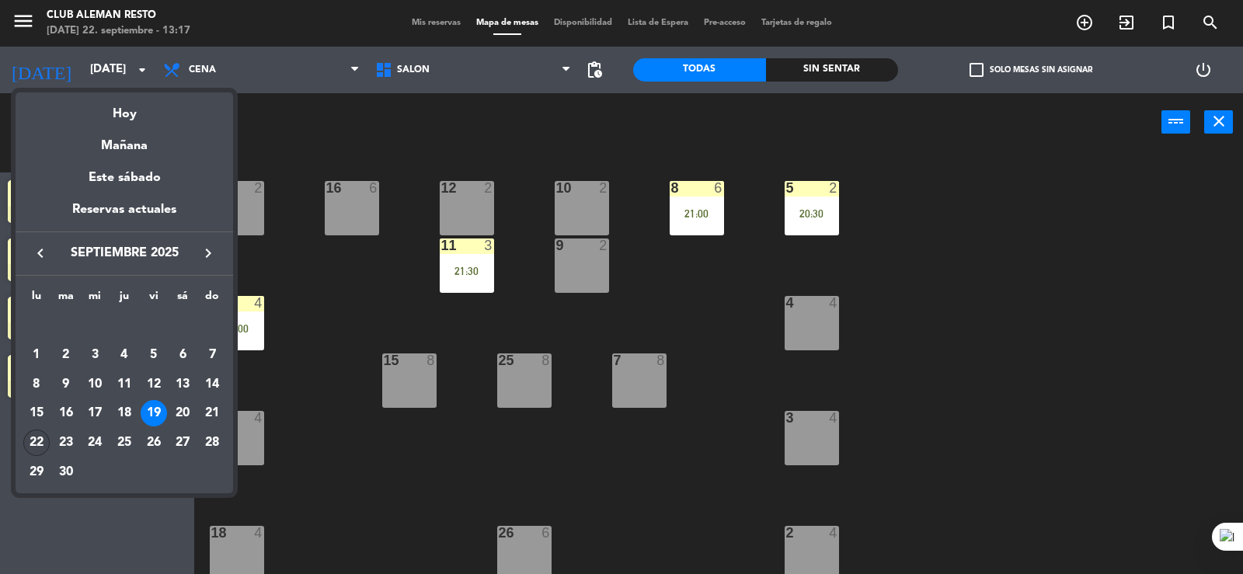
click at [40, 445] on div "22" at bounding box center [36, 443] width 26 height 26
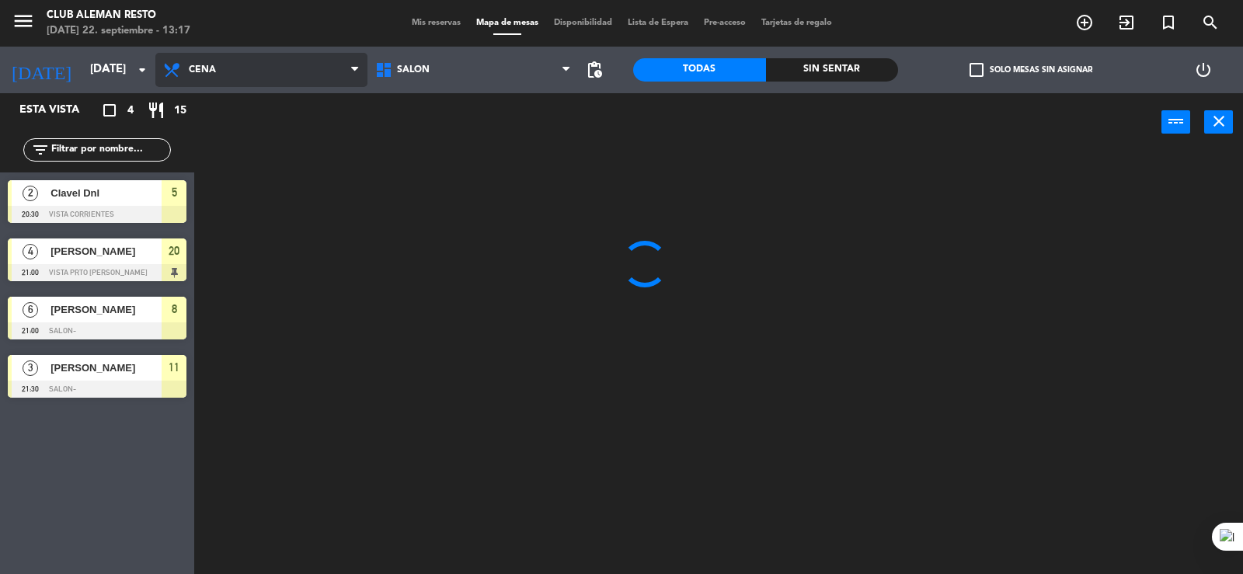
click at [235, 56] on span "Cena" at bounding box center [261, 70] width 212 height 34
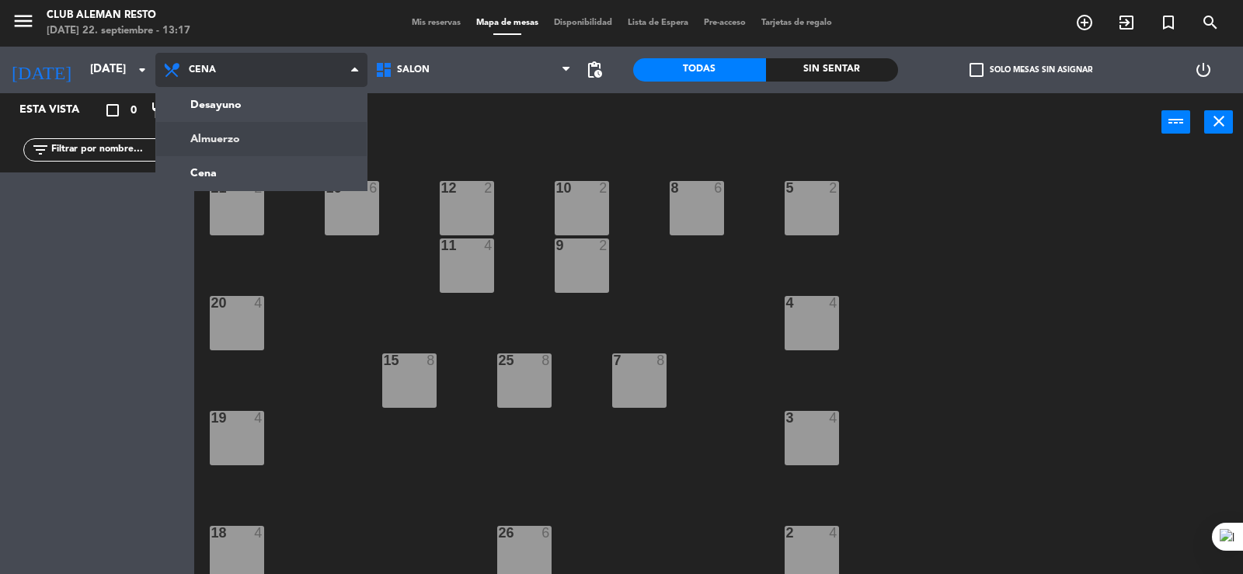
click at [214, 138] on ng-component "menu Club aleman resto [DATE] 22. septiembre - 13:17 Mis reservas Mapa de mesas…" at bounding box center [621, 288] width 1243 height 576
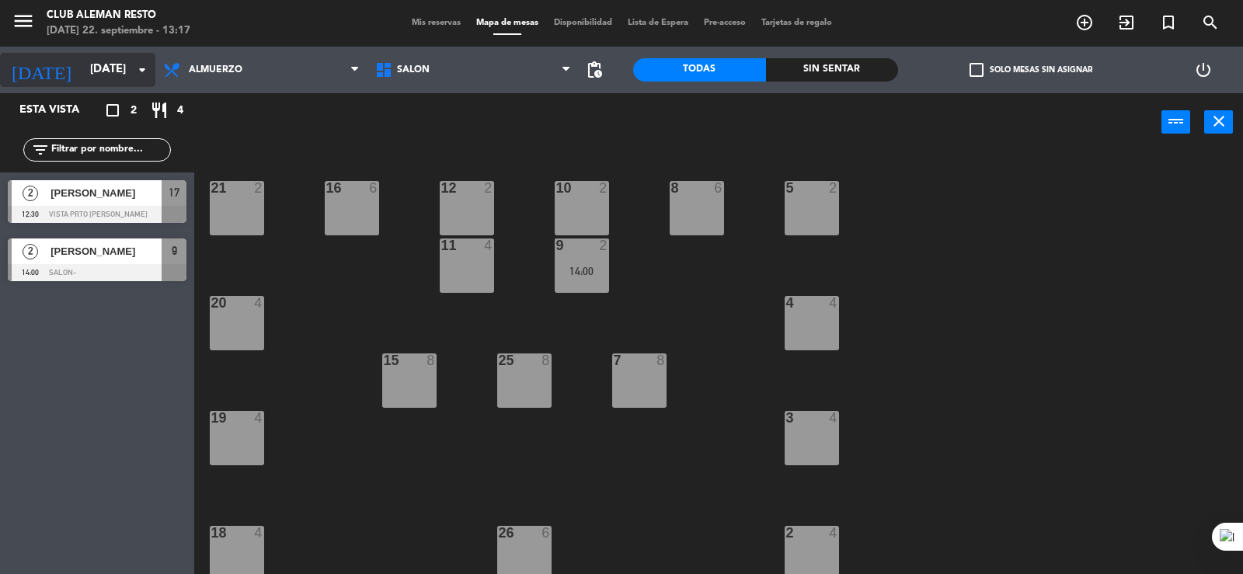
click at [82, 55] on input "[DATE]" at bounding box center [157, 70] width 150 height 30
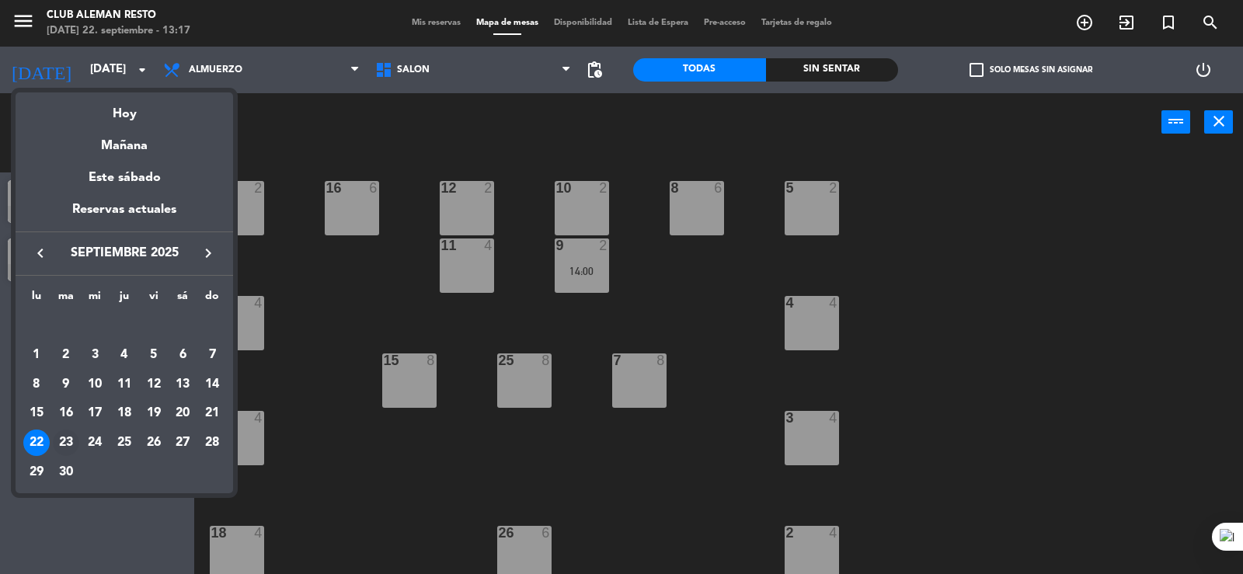
click at [63, 440] on div "23" at bounding box center [66, 443] width 26 height 26
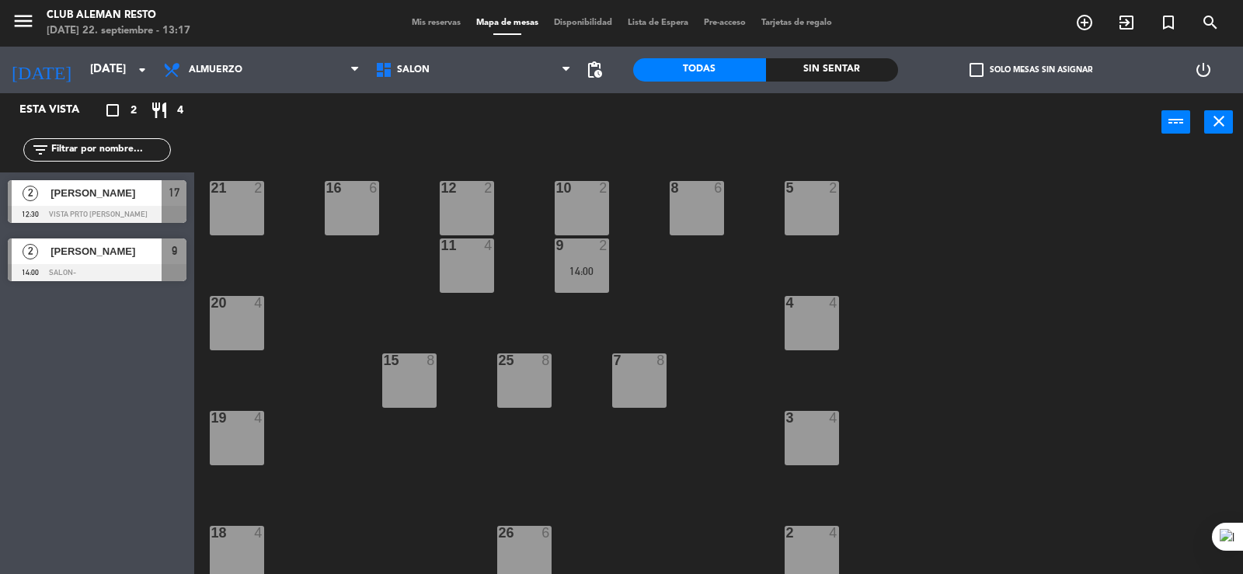
type input "[DATE]"
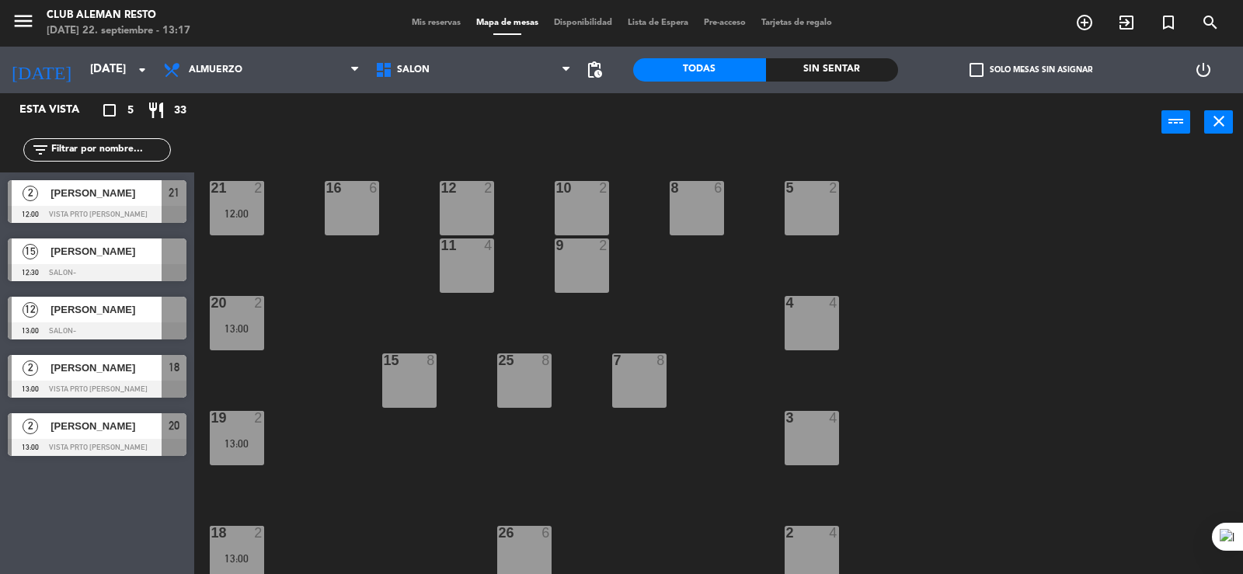
click at [91, 269] on div at bounding box center [97, 272] width 179 height 17
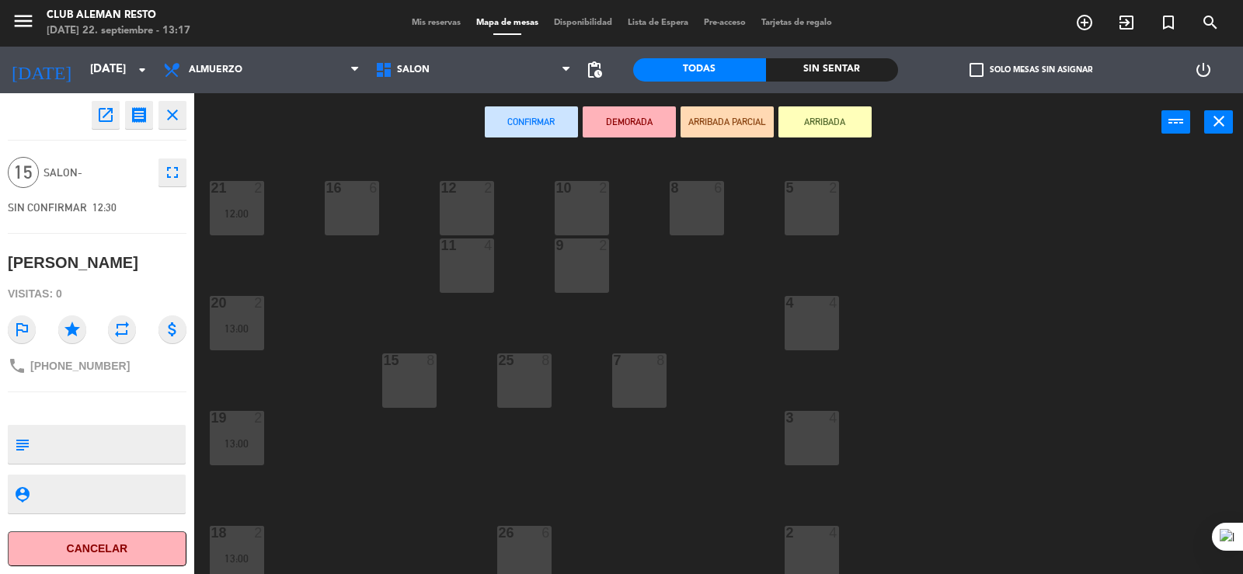
click at [167, 110] on icon "close" at bounding box center [172, 115] width 19 height 19
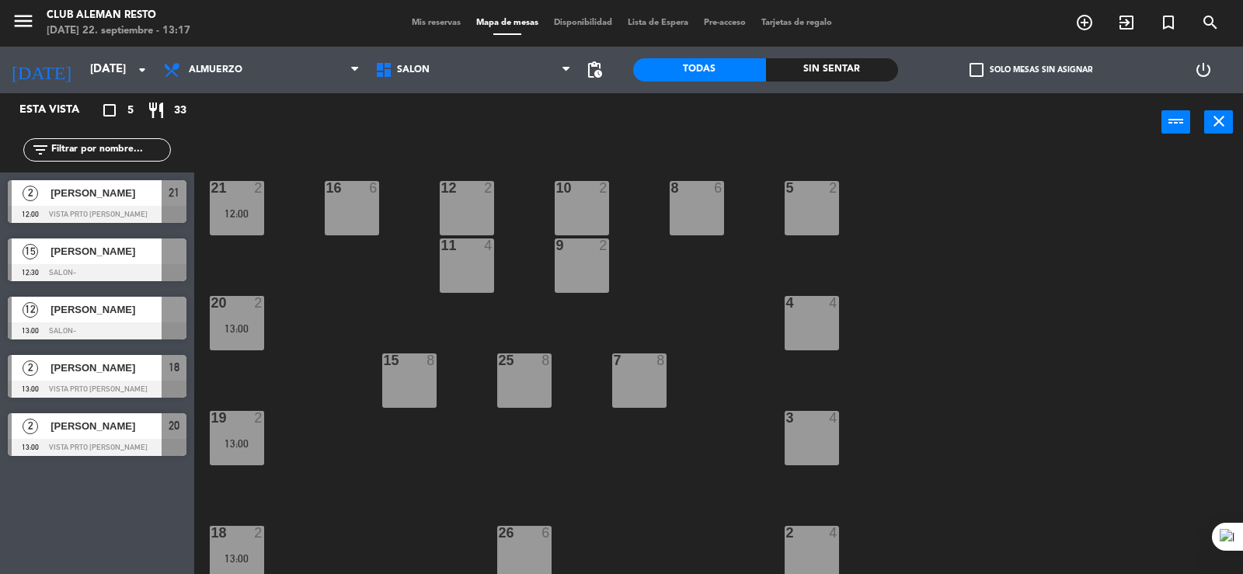
click at [96, 315] on span "[PERSON_NAME]" at bounding box center [106, 310] width 111 height 16
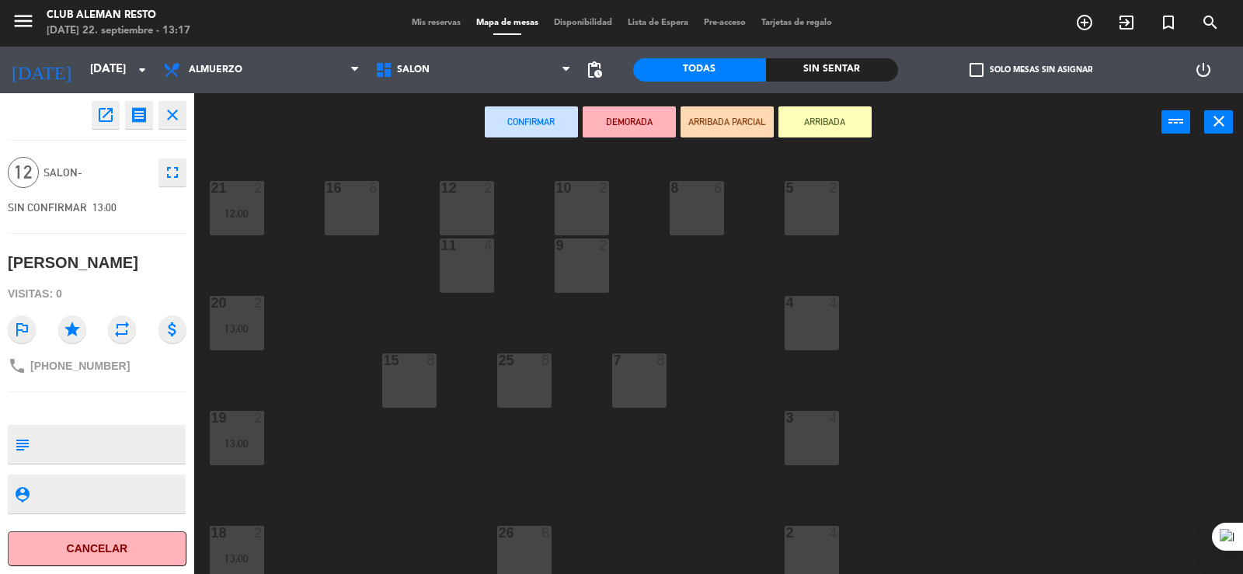
click at [161, 116] on button "close" at bounding box center [173, 115] width 28 height 28
